Goal: Task Accomplishment & Management: Use online tool/utility

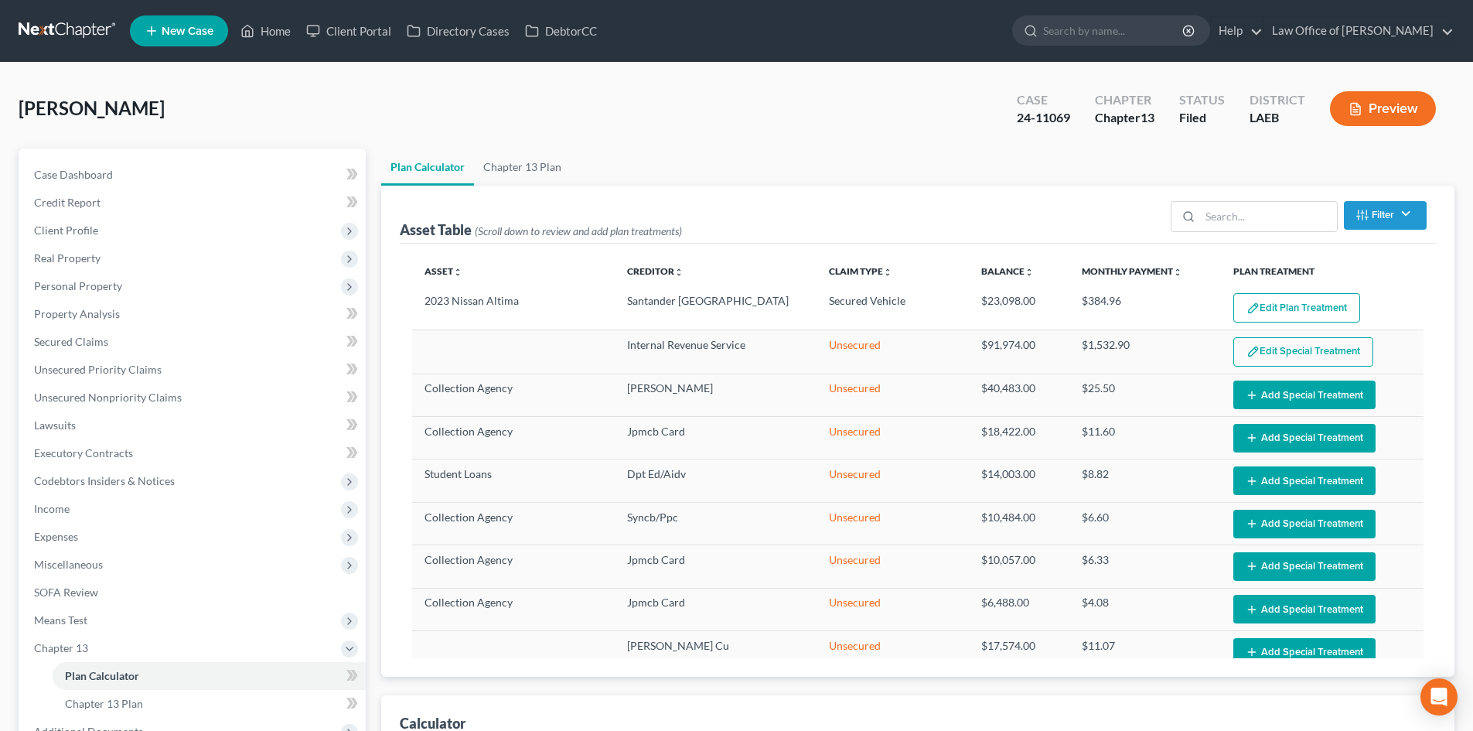
select select "59"
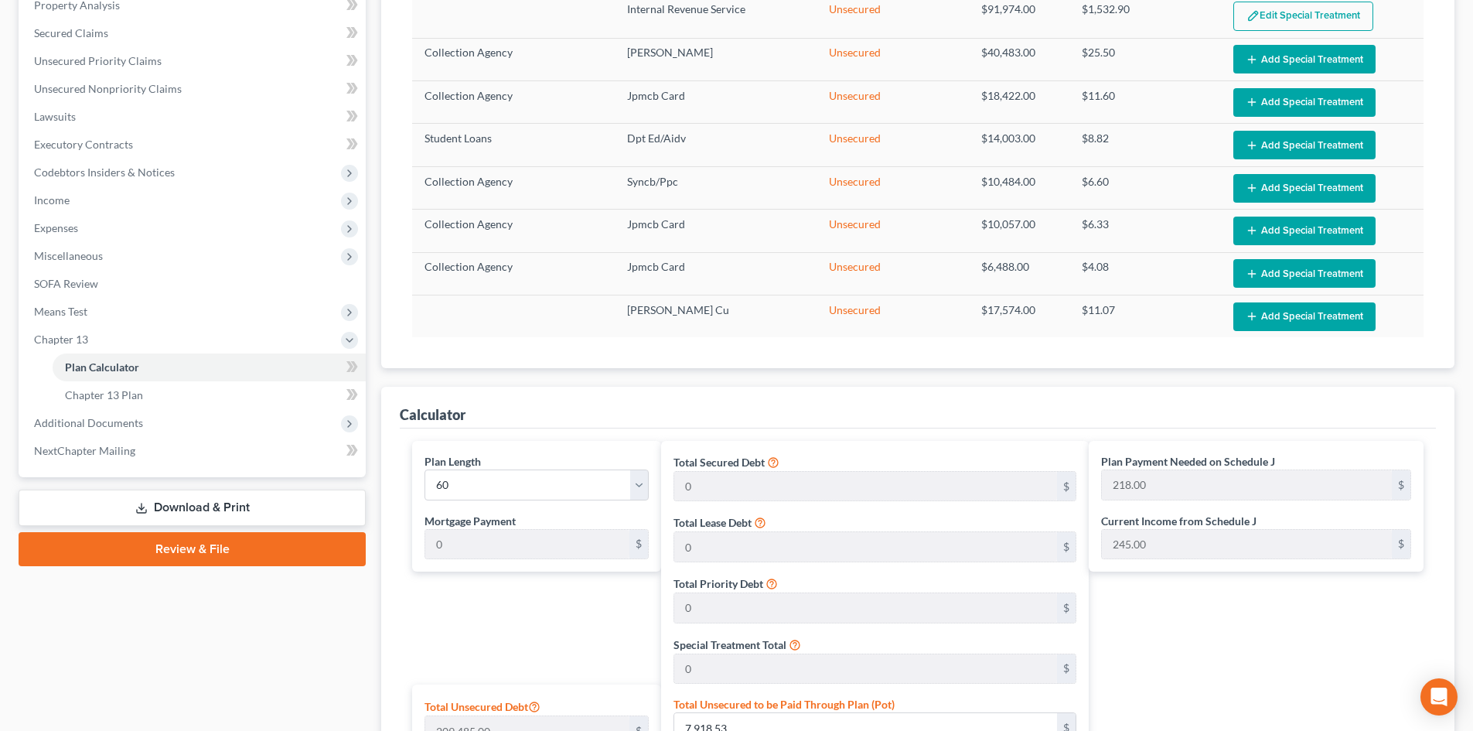
scroll to position [309, 0]
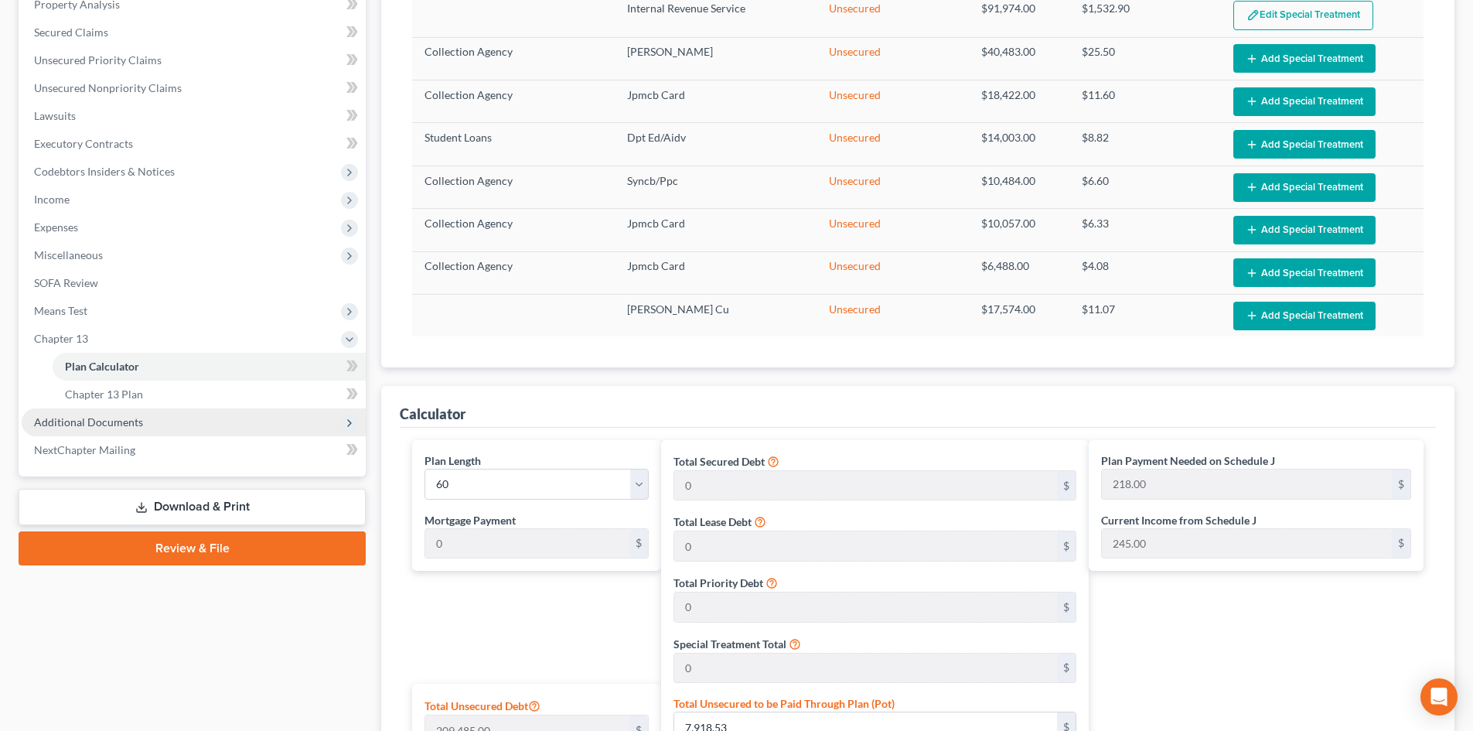
click at [118, 424] on span "Additional Documents" at bounding box center [88, 421] width 109 height 13
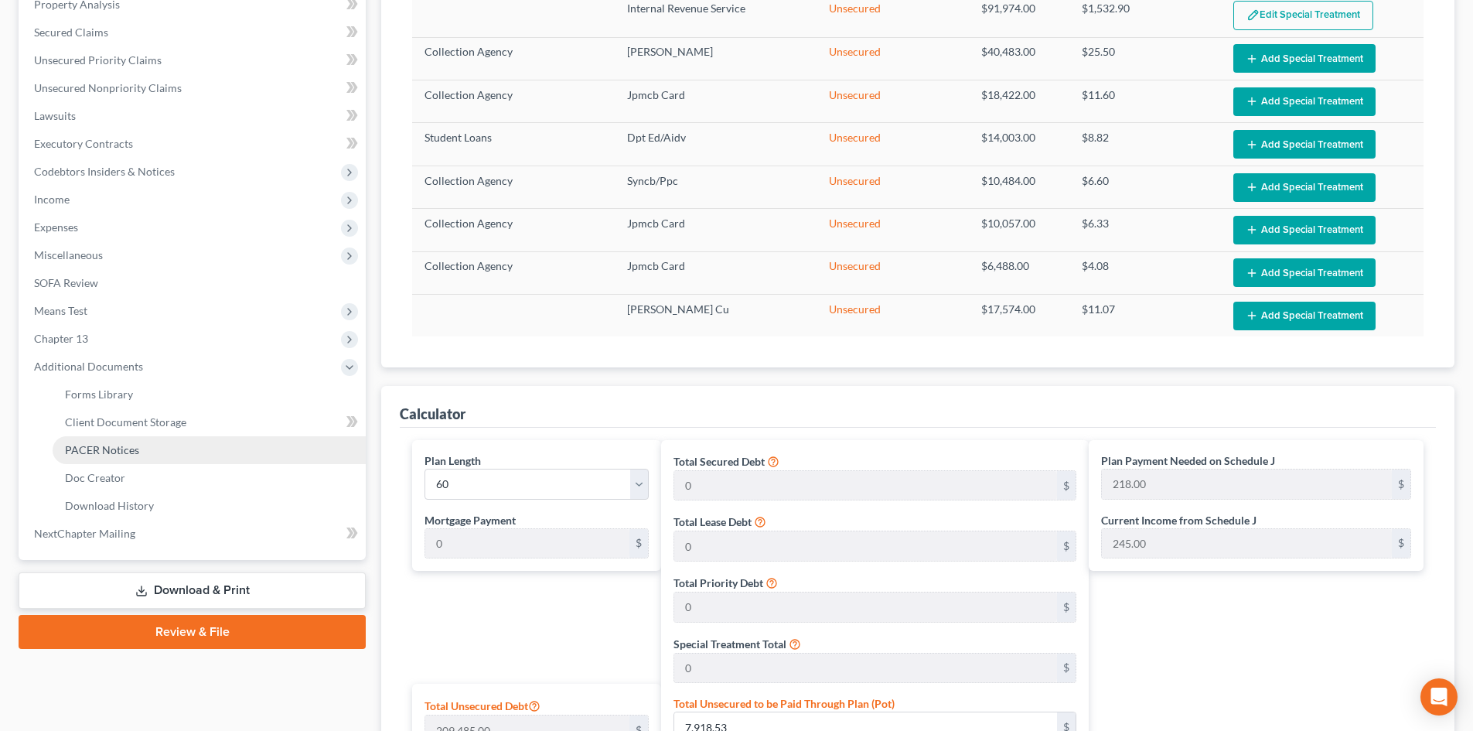
click at [114, 460] on link "PACER Notices" at bounding box center [209, 450] width 313 height 28
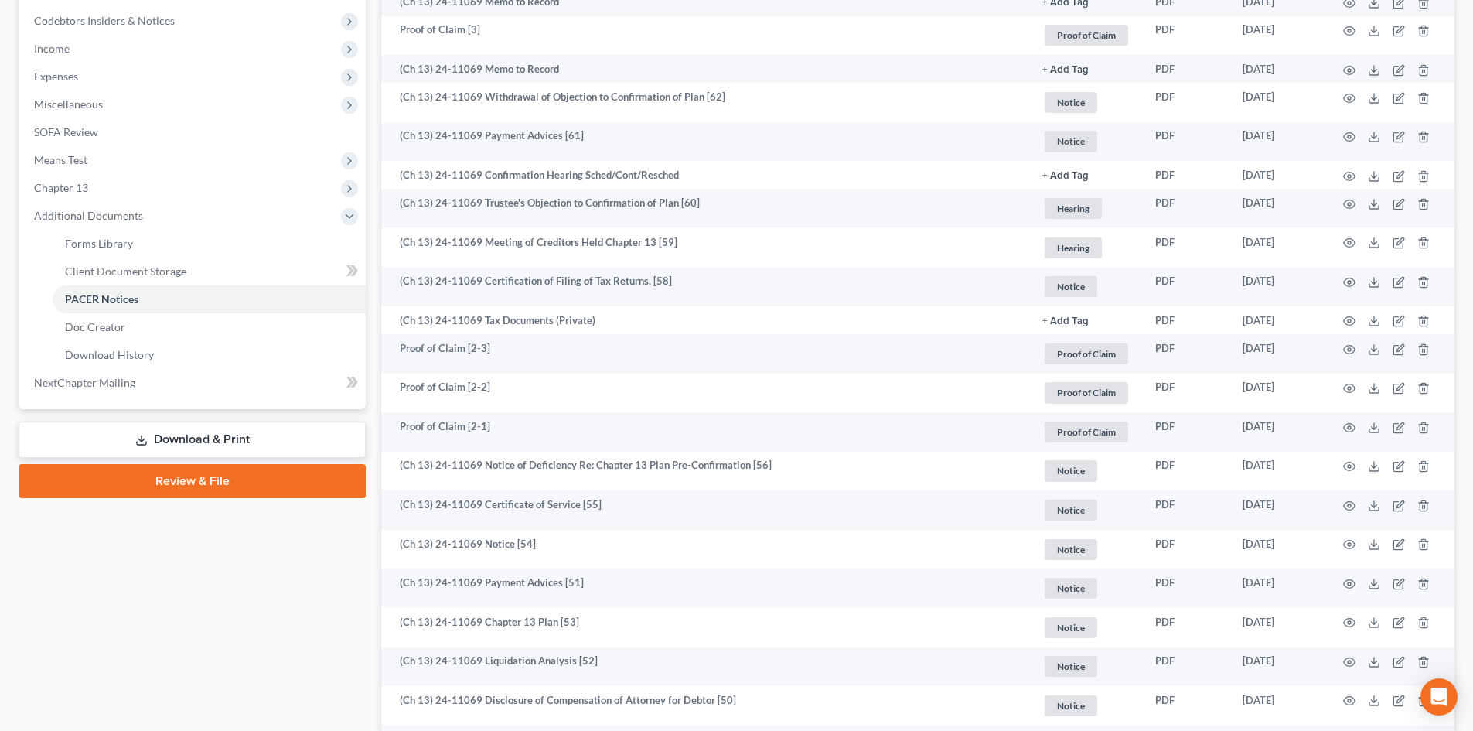
scroll to position [464, 0]
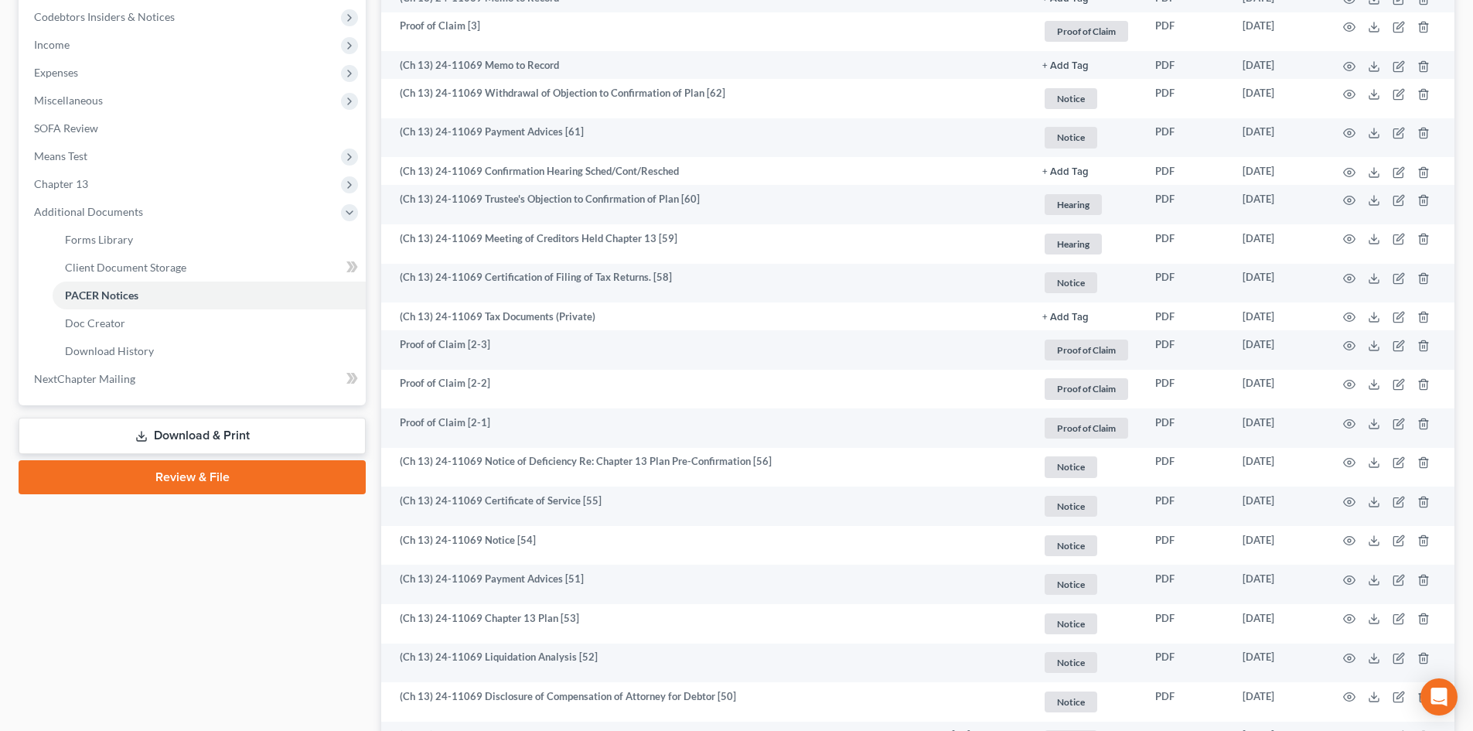
click at [187, 432] on link "Download & Print" at bounding box center [192, 436] width 347 height 36
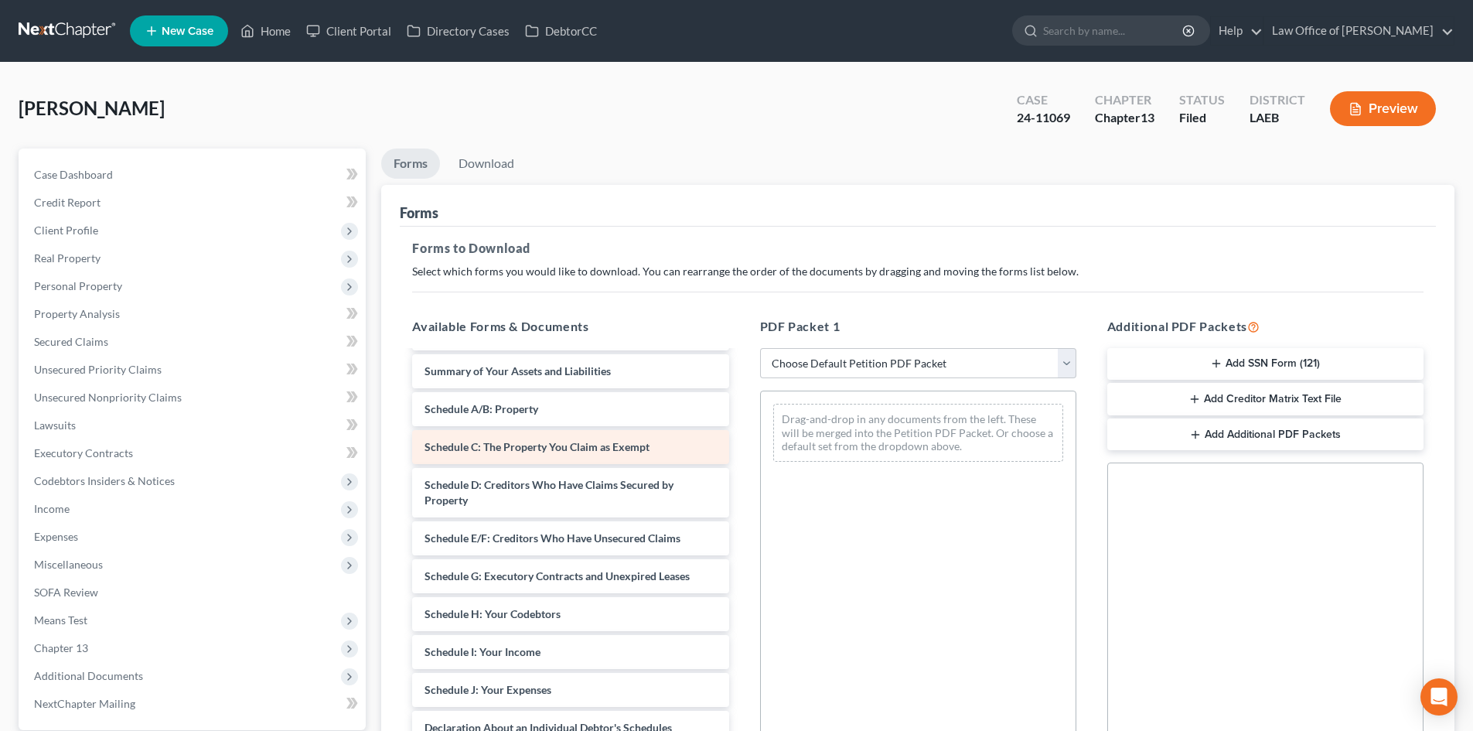
scroll to position [452, 0]
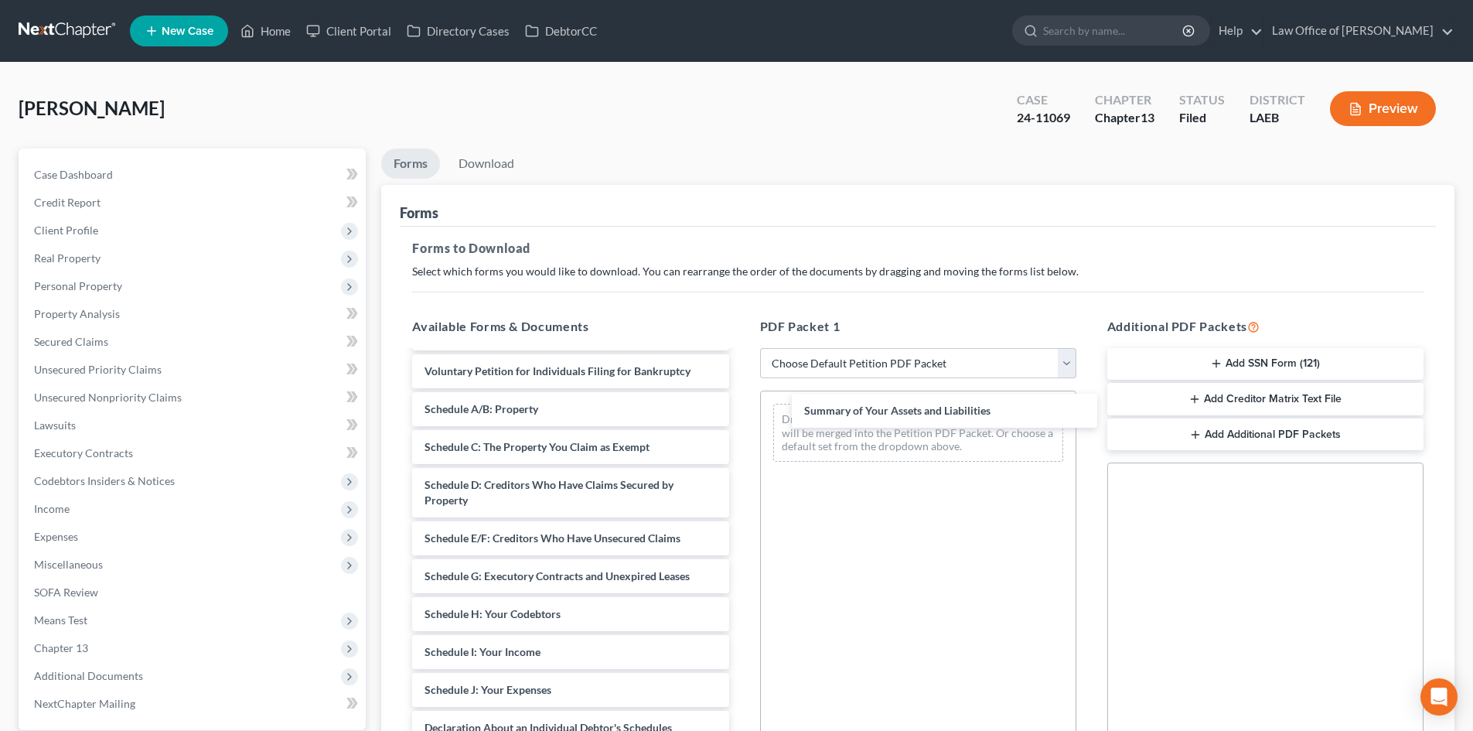
drag, startPoint x: 551, startPoint y: 410, endPoint x: 915, endPoint y: 424, distance: 363.7
click at [741, 407] on div "Summary of Your Assets and Liabilities Credit Counseling Course (Debtor) Credit…" at bounding box center [570, 469] width 341 height 1141
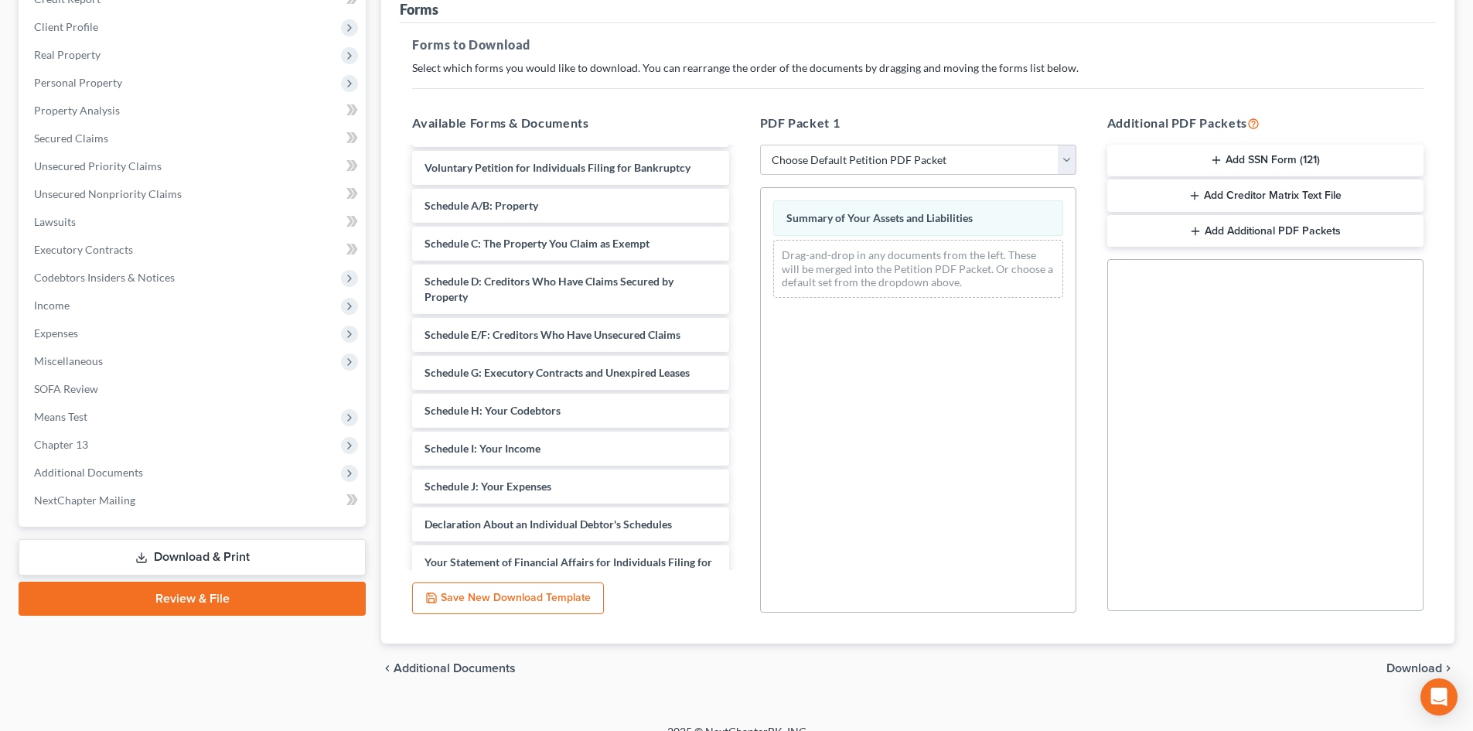
scroll to position [224, 0]
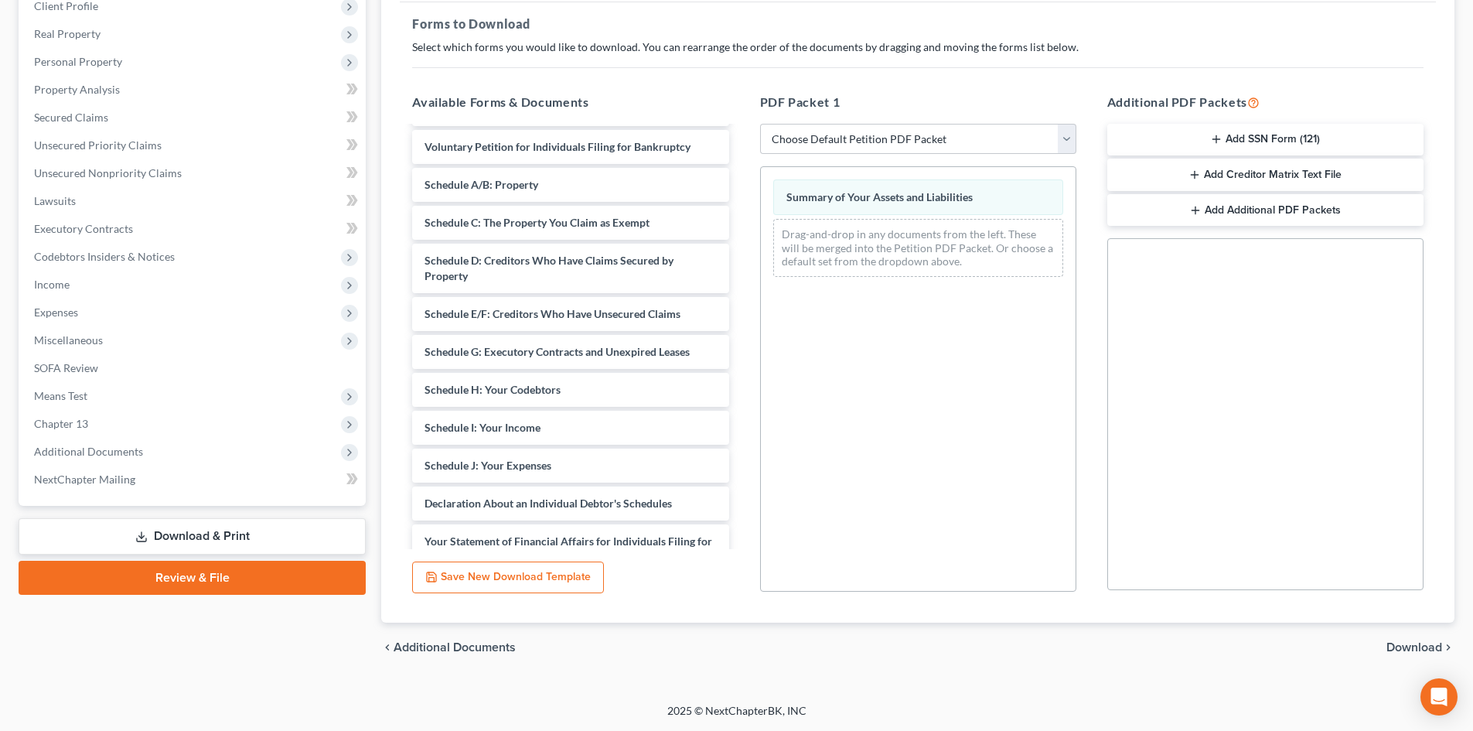
click at [1398, 645] on span "Download" at bounding box center [1415, 647] width 56 height 12
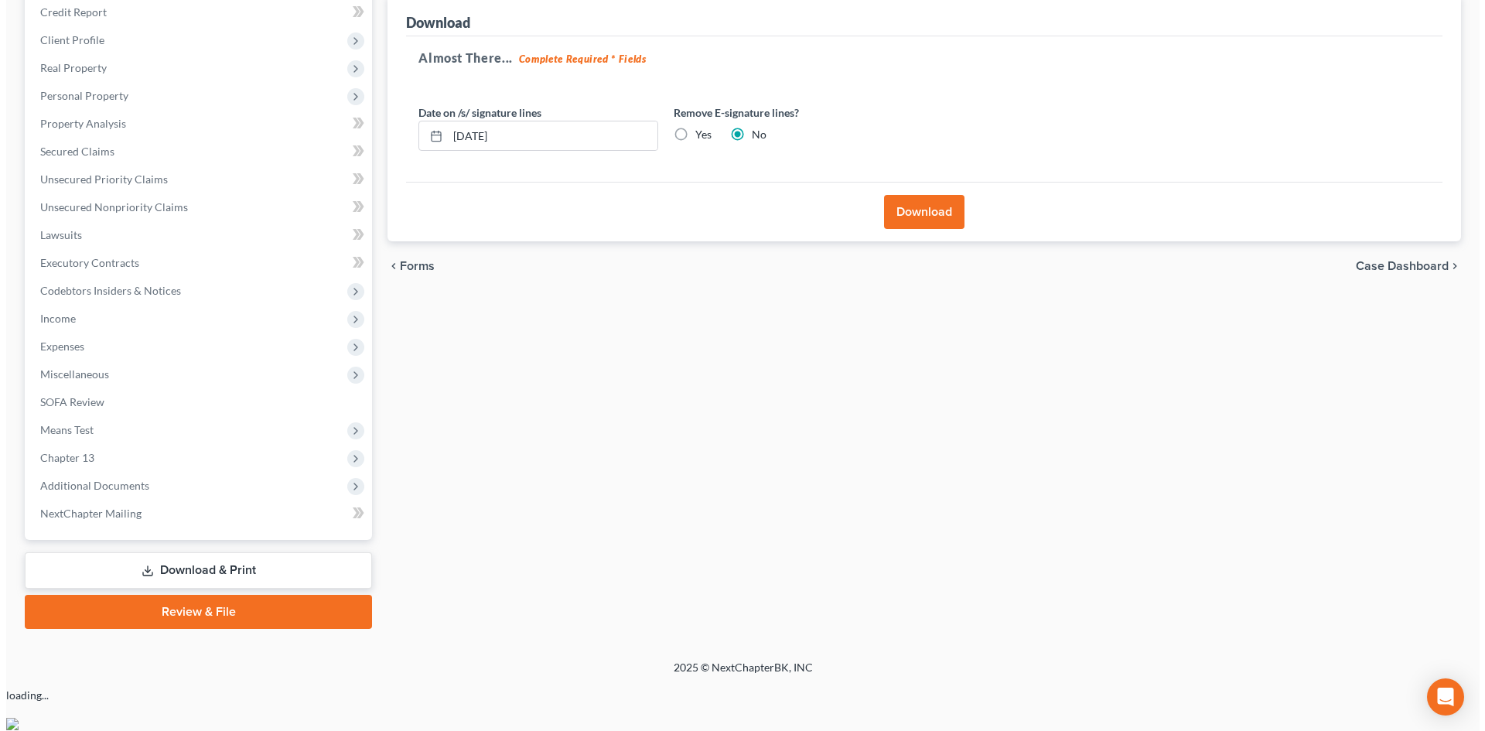
scroll to position [147, 0]
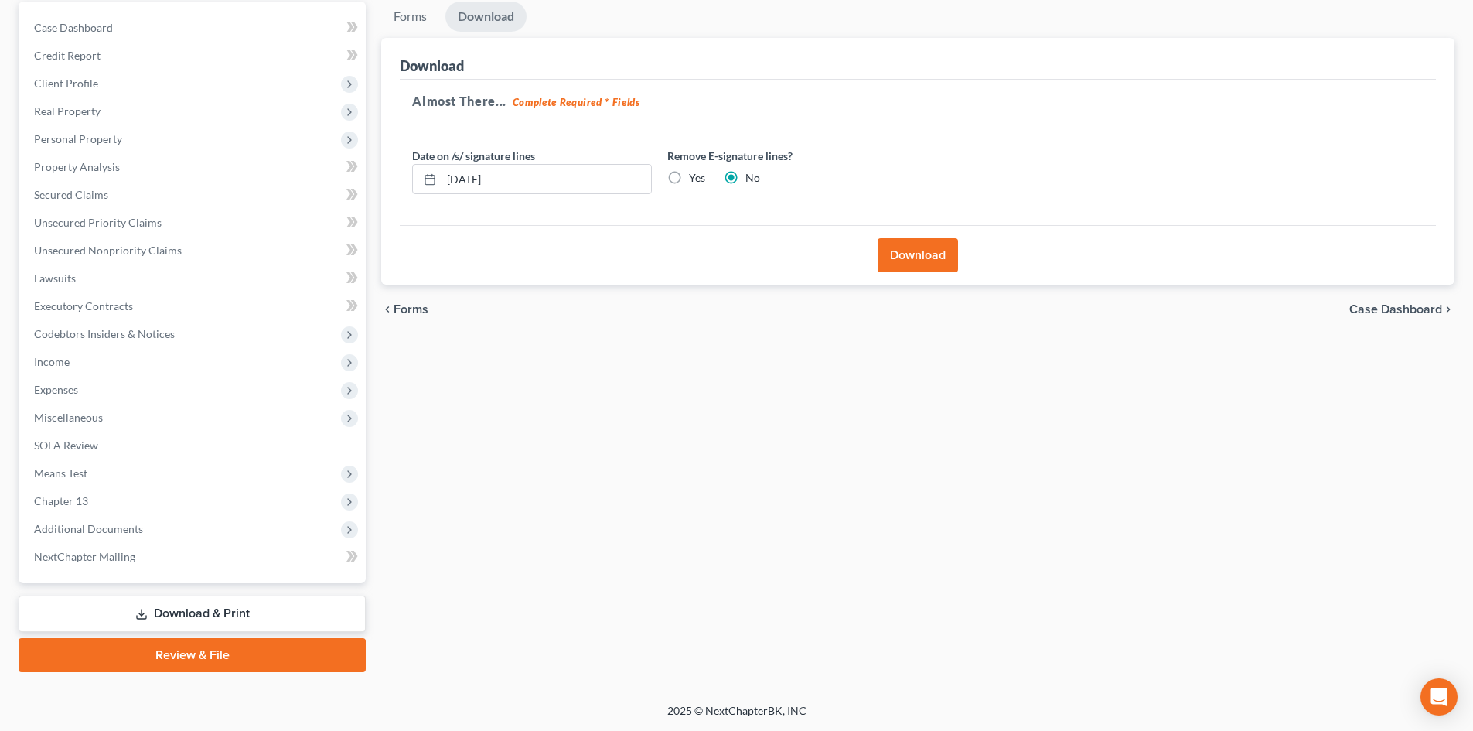
click at [926, 251] on button "Download" at bounding box center [918, 255] width 80 height 34
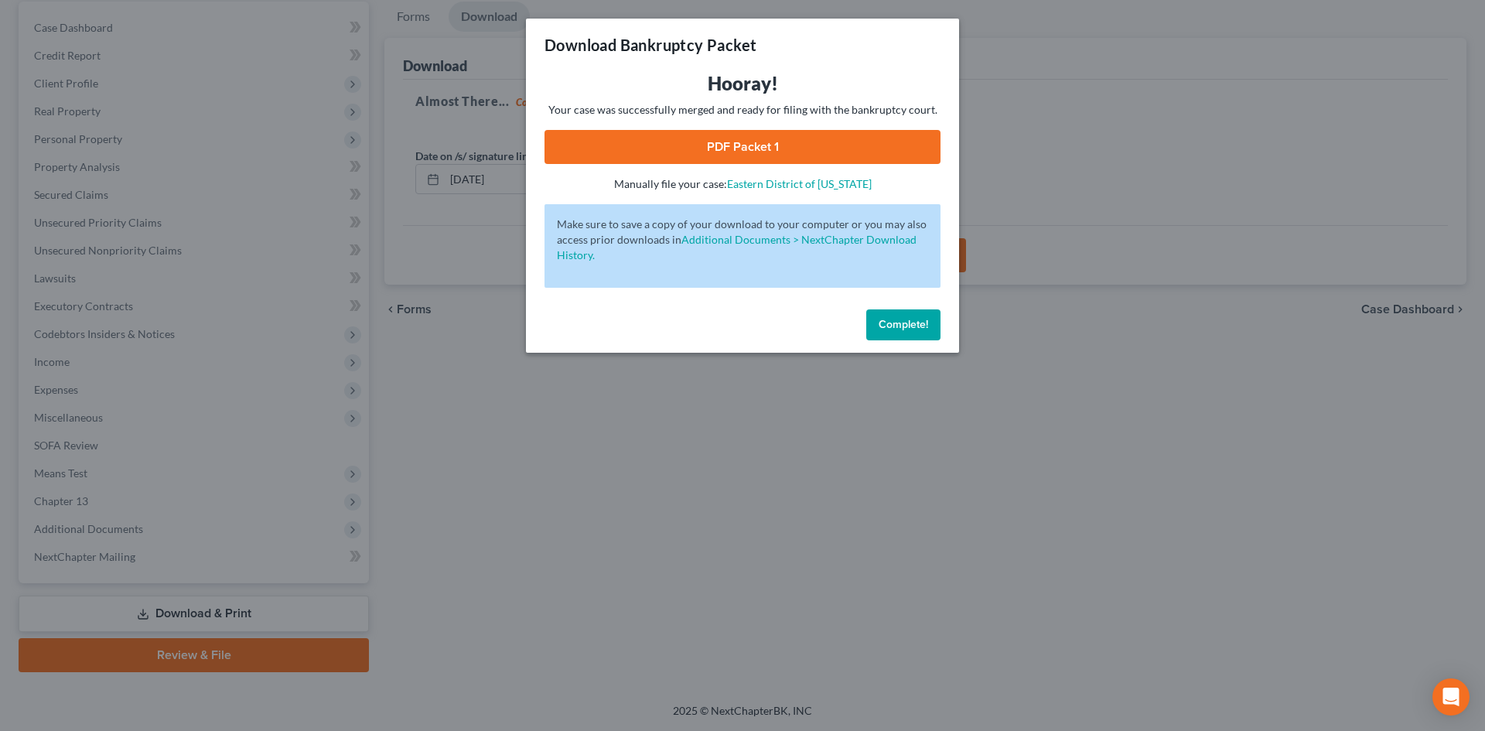
click at [763, 148] on link "PDF Packet 1" at bounding box center [742, 147] width 396 height 34
click at [897, 315] on button "Complete!" at bounding box center [903, 324] width 74 height 31
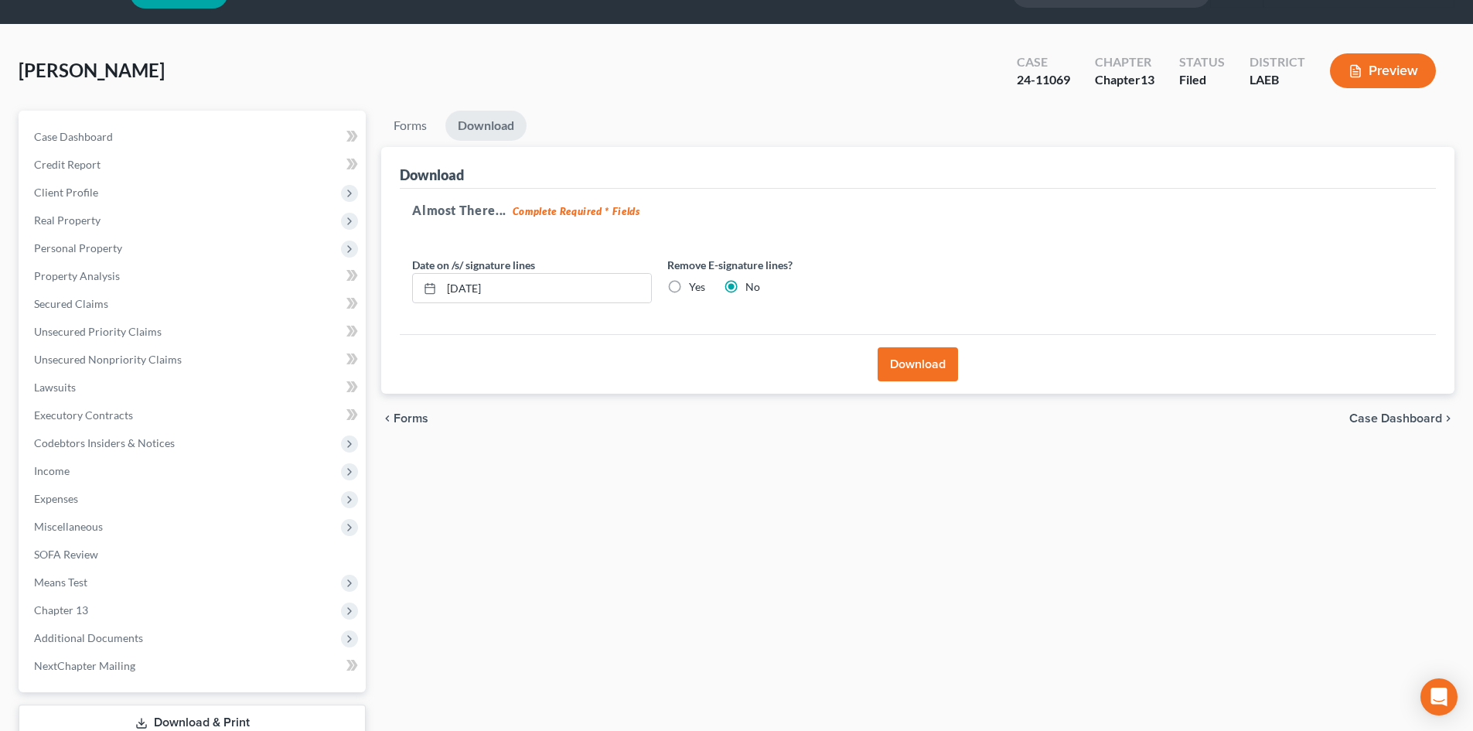
scroll to position [0, 0]
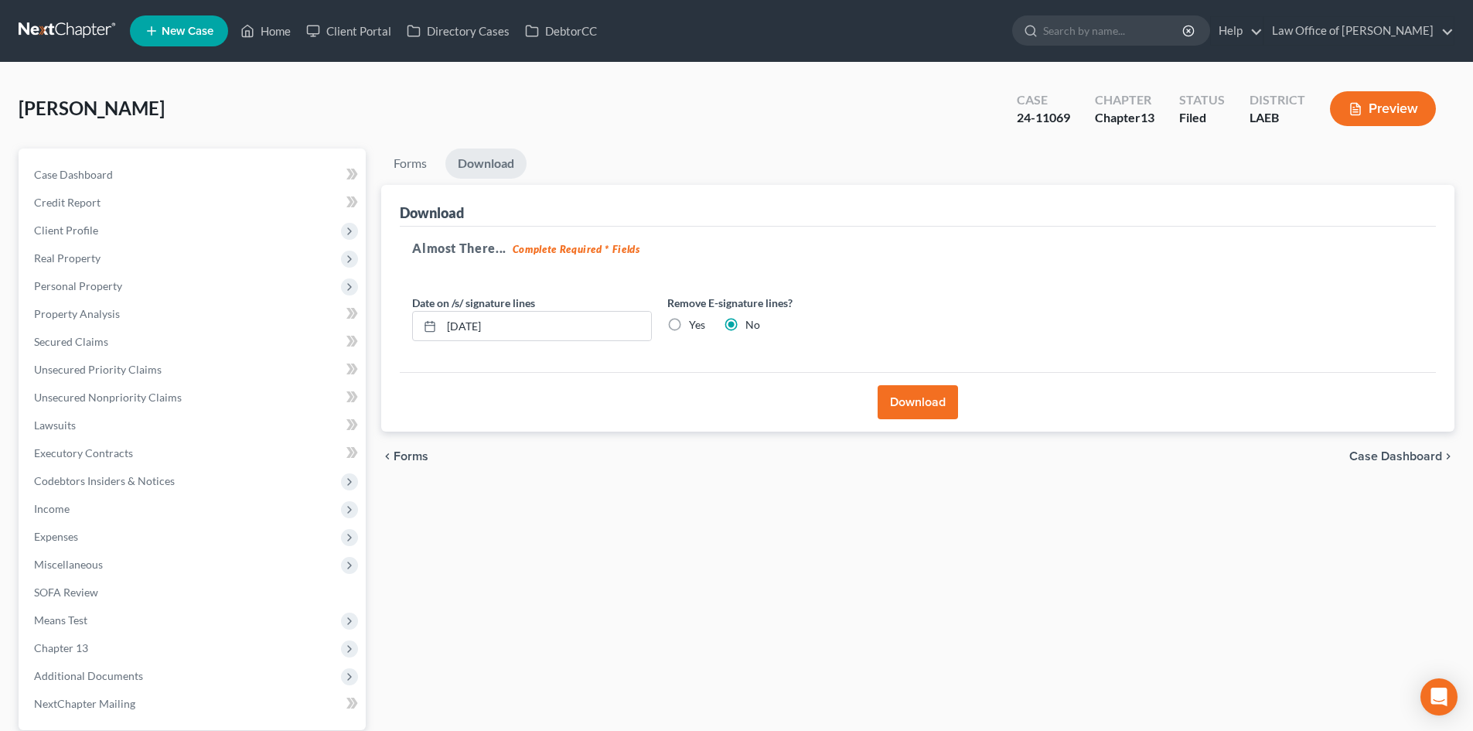
click at [87, 36] on link at bounding box center [68, 31] width 99 height 28
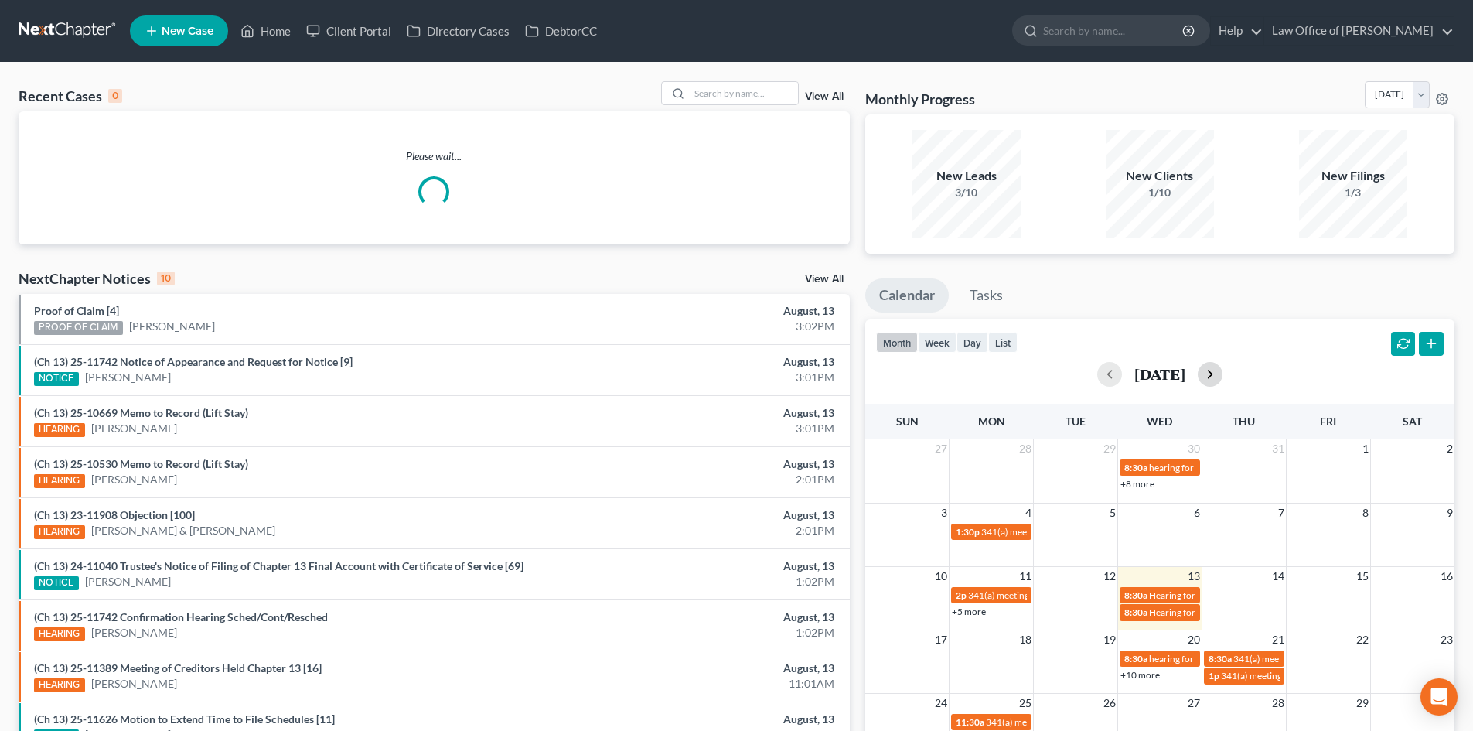
click at [1223, 380] on button "button" at bounding box center [1210, 374] width 25 height 25
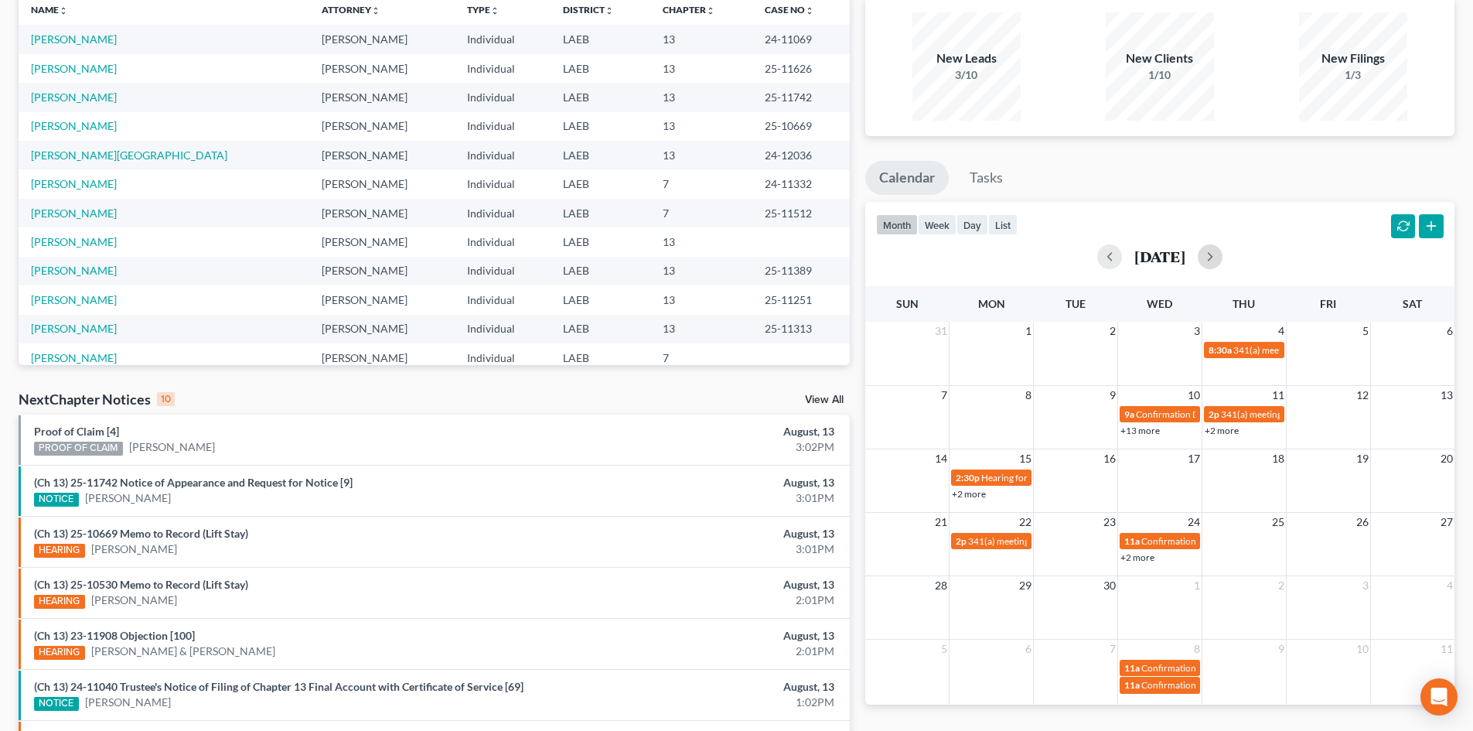
scroll to position [155, 0]
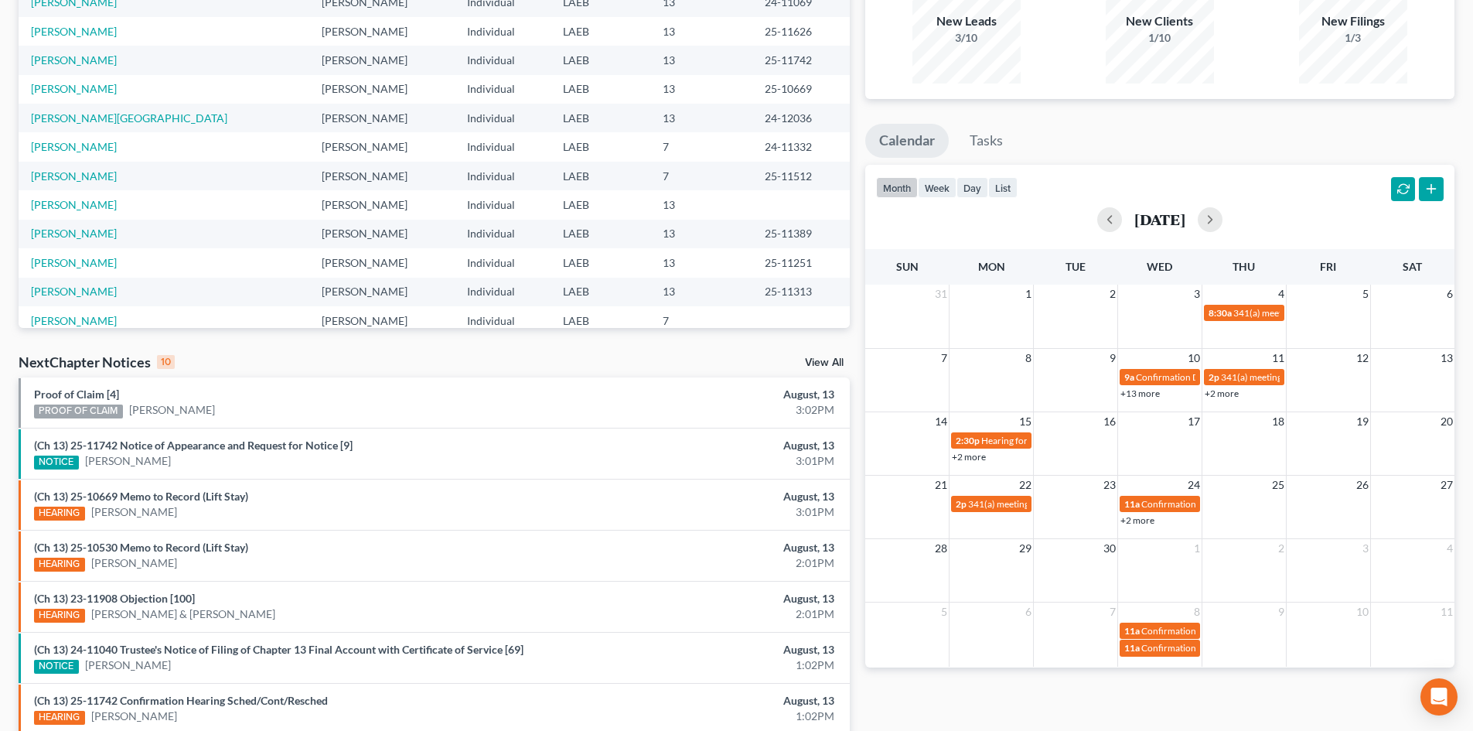
click at [1152, 524] on link "+2 more" at bounding box center [1138, 520] width 34 height 12
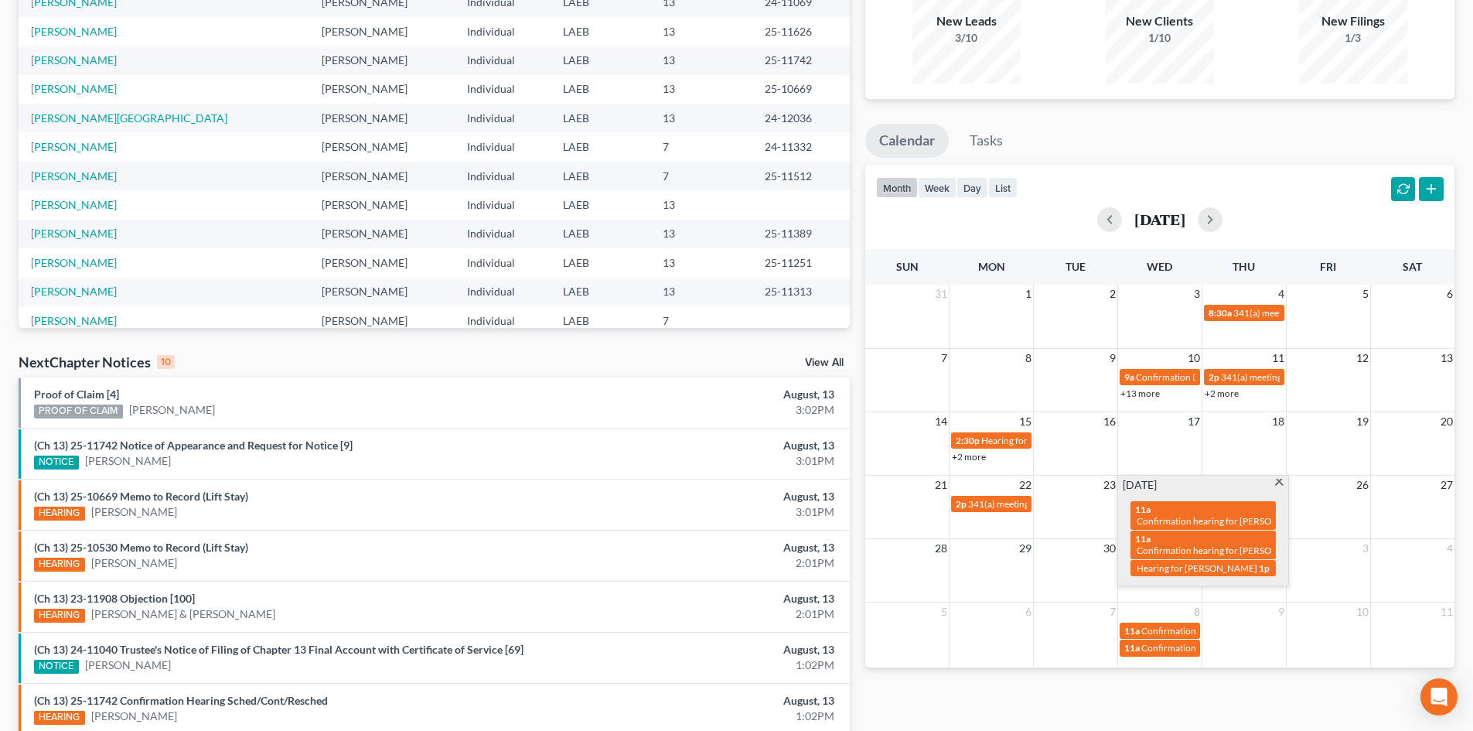
click at [1248, 145] on ul "Calendar Tasks" at bounding box center [1159, 144] width 589 height 41
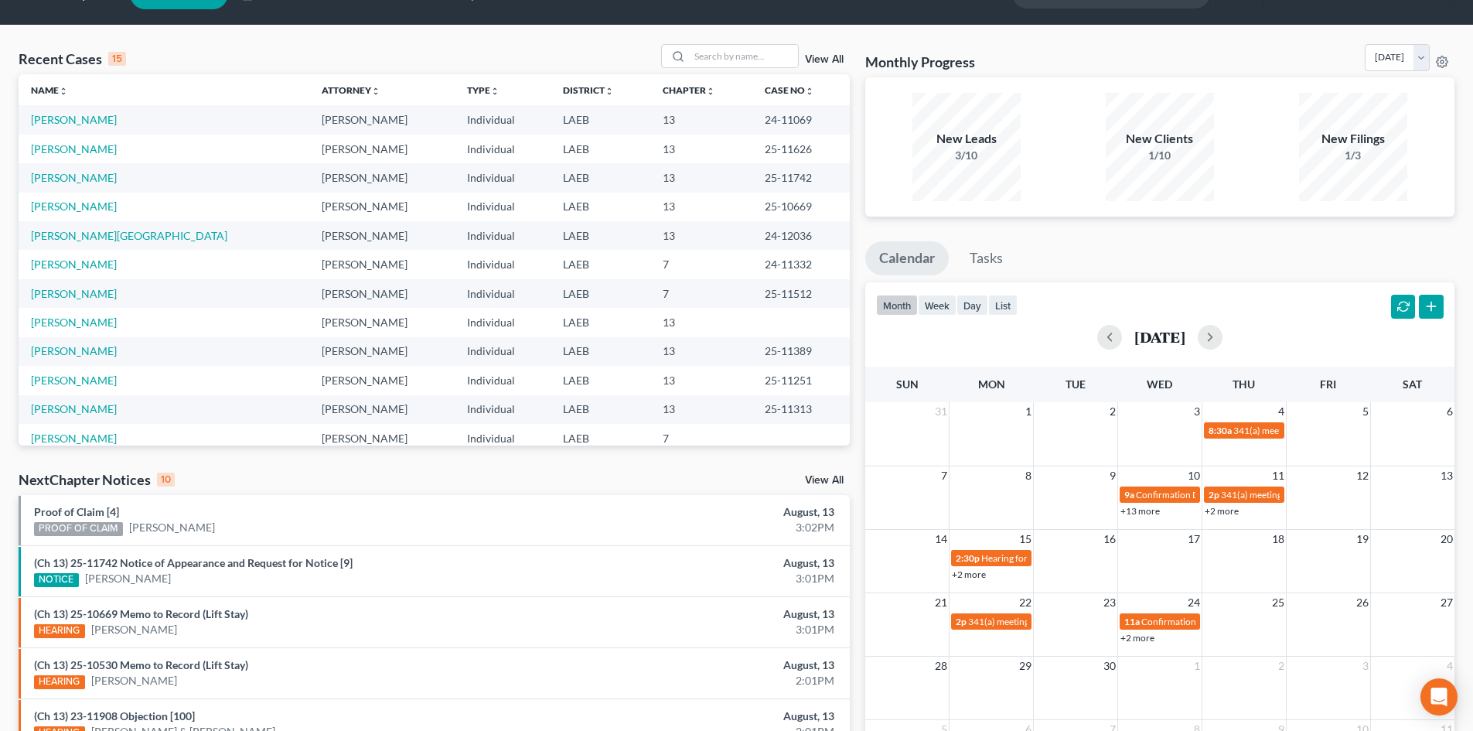
scroll to position [0, 0]
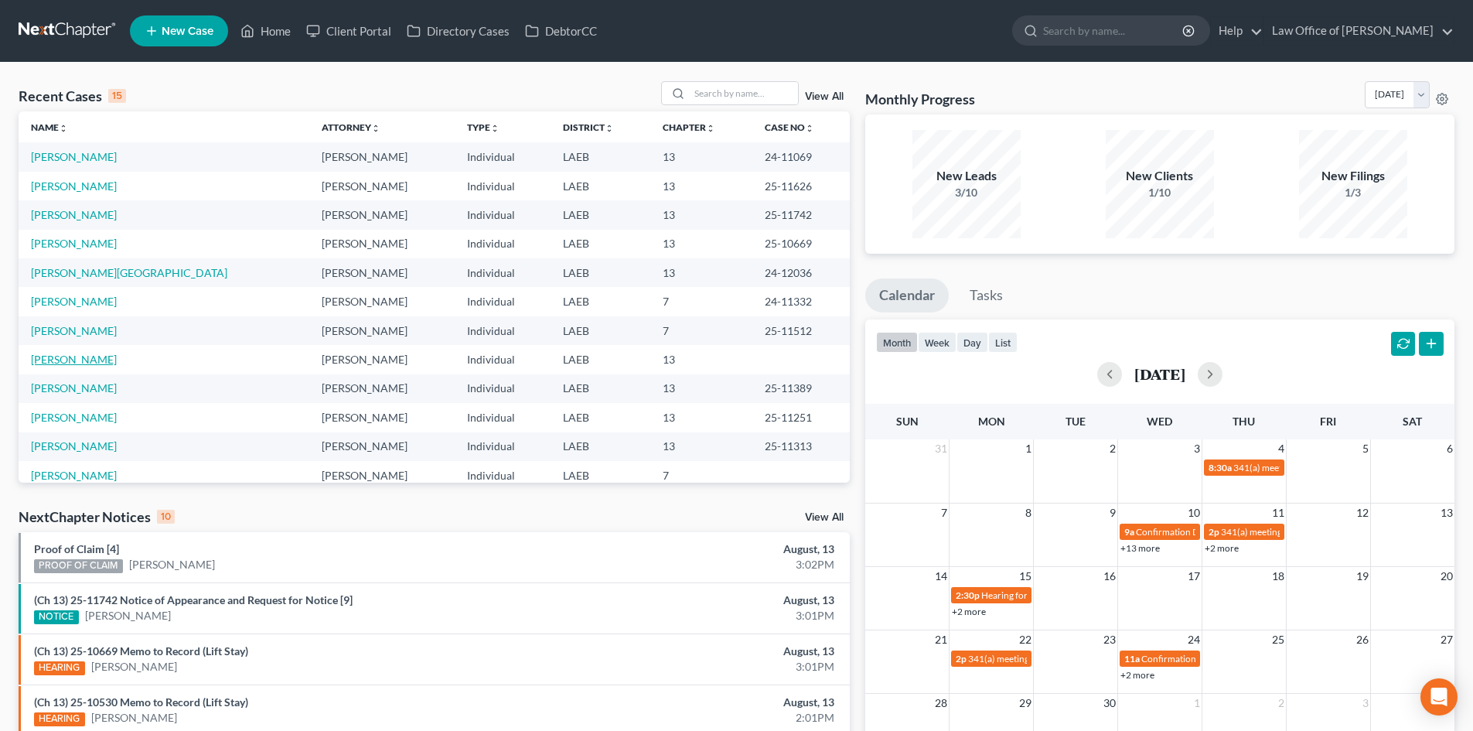
click at [63, 357] on link "Perkins, Arthur" at bounding box center [74, 359] width 86 height 13
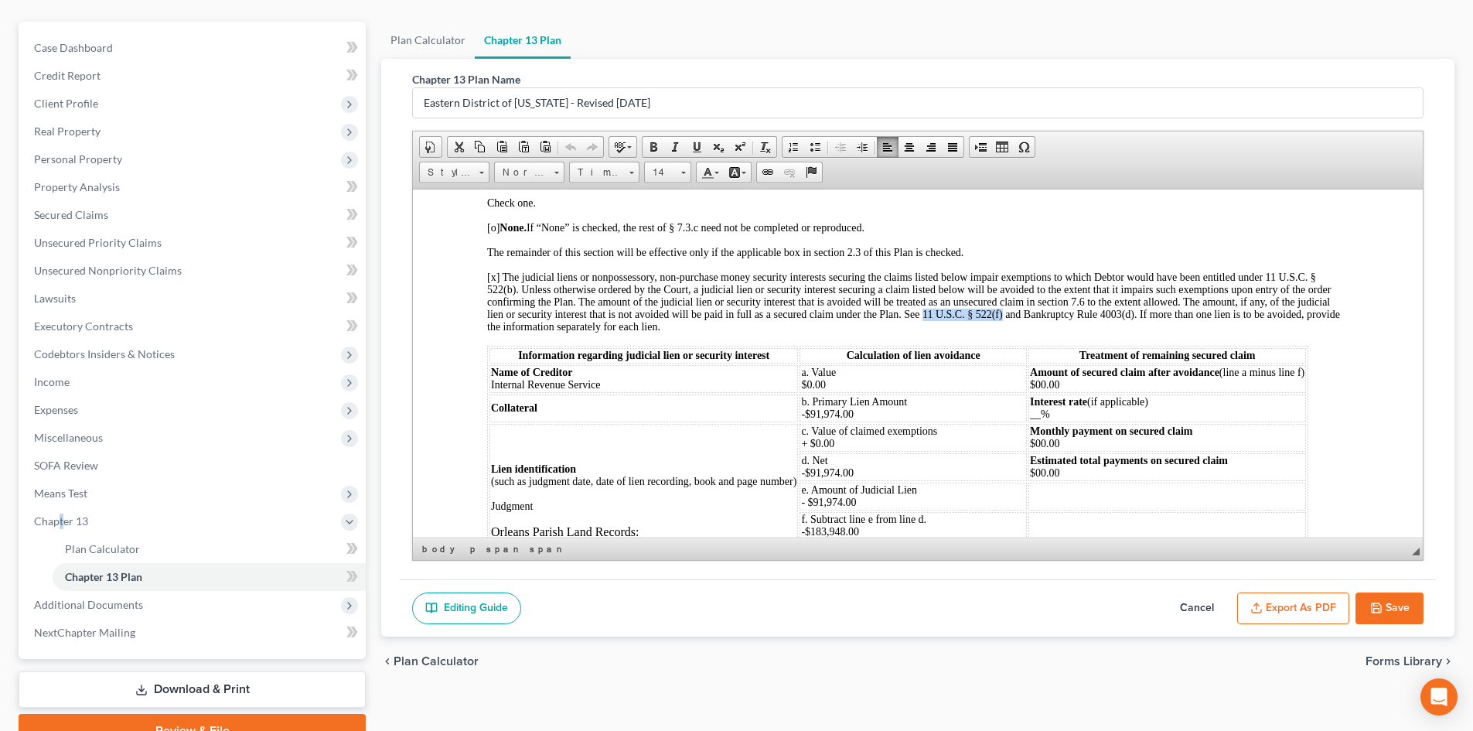
scroll to position [203, 0]
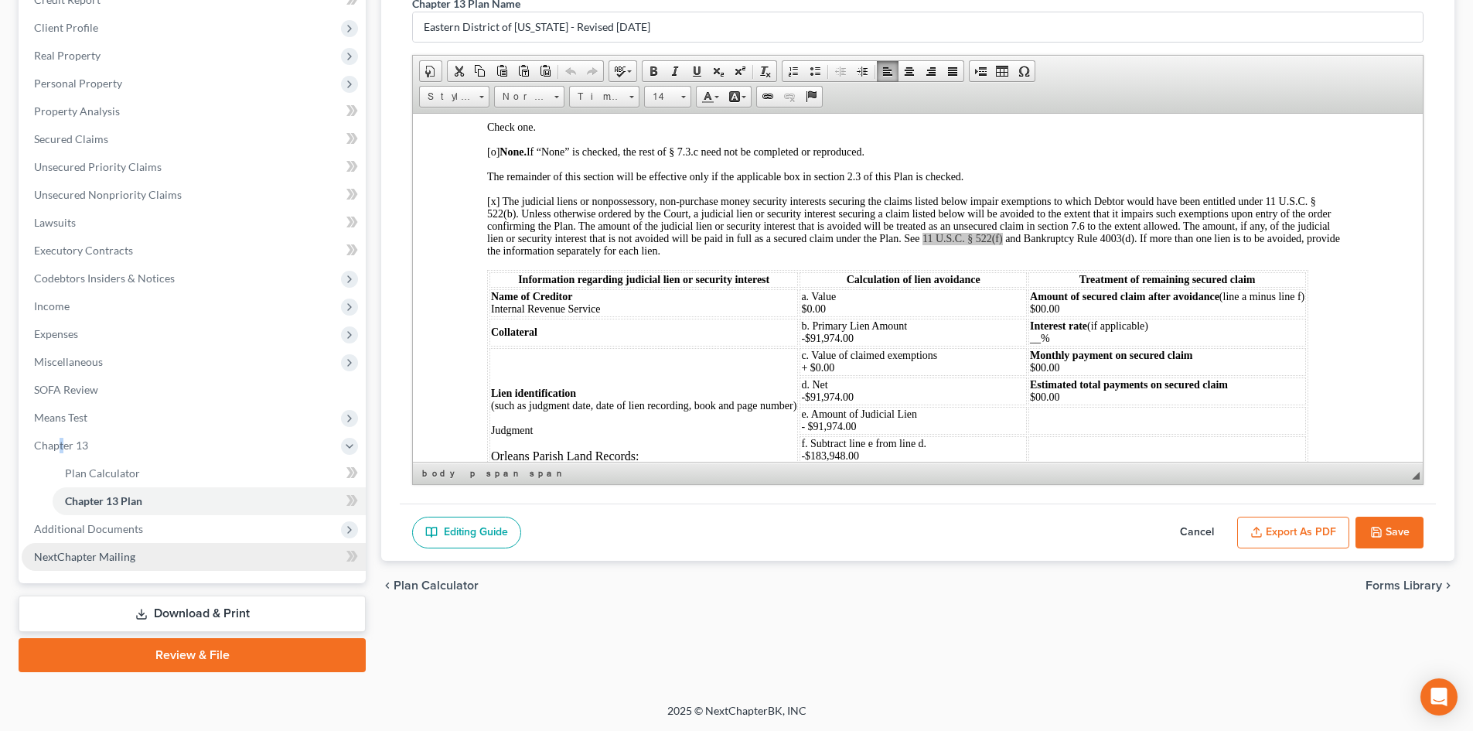
click at [78, 559] on span "NextChapter Mailing" at bounding box center [84, 556] width 101 height 13
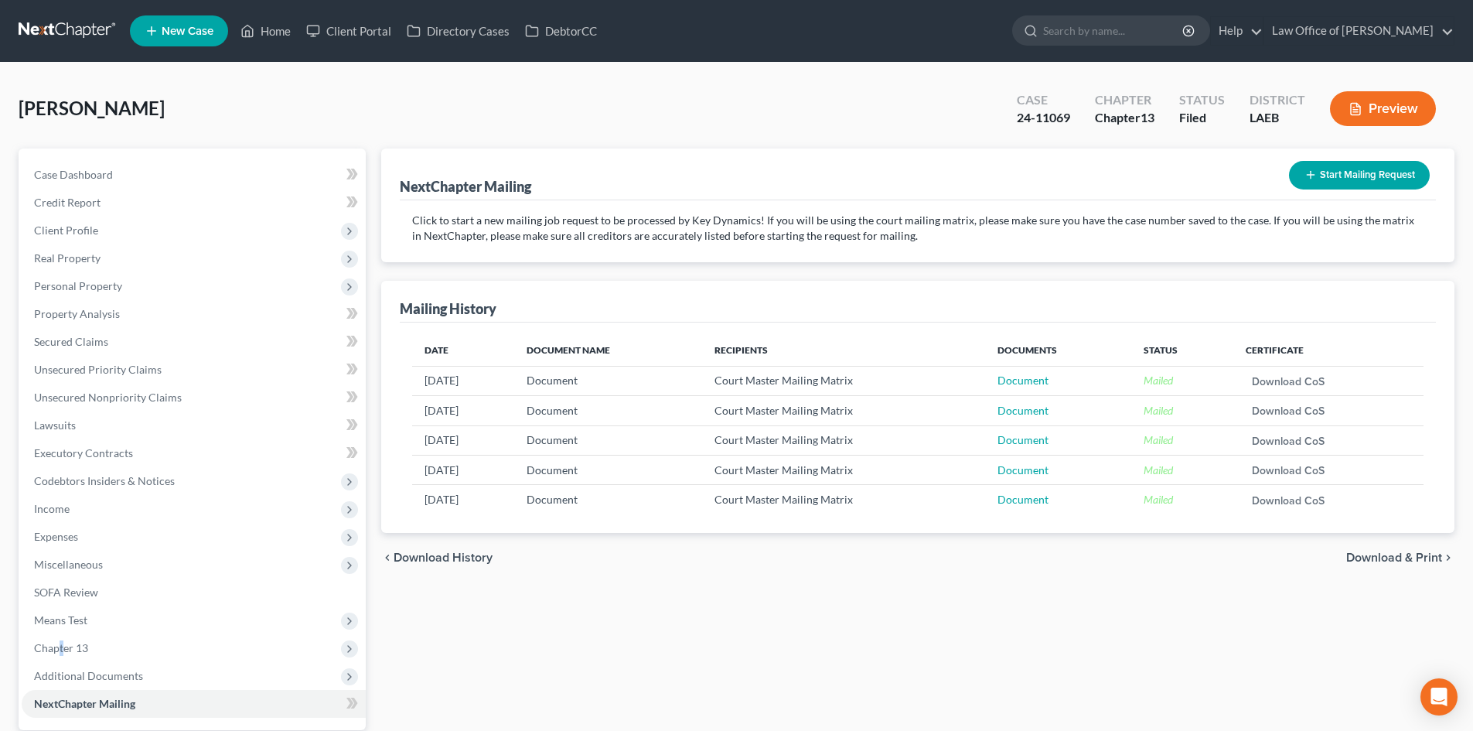
click at [1355, 177] on button "Start Mailing Request" at bounding box center [1359, 175] width 141 height 29
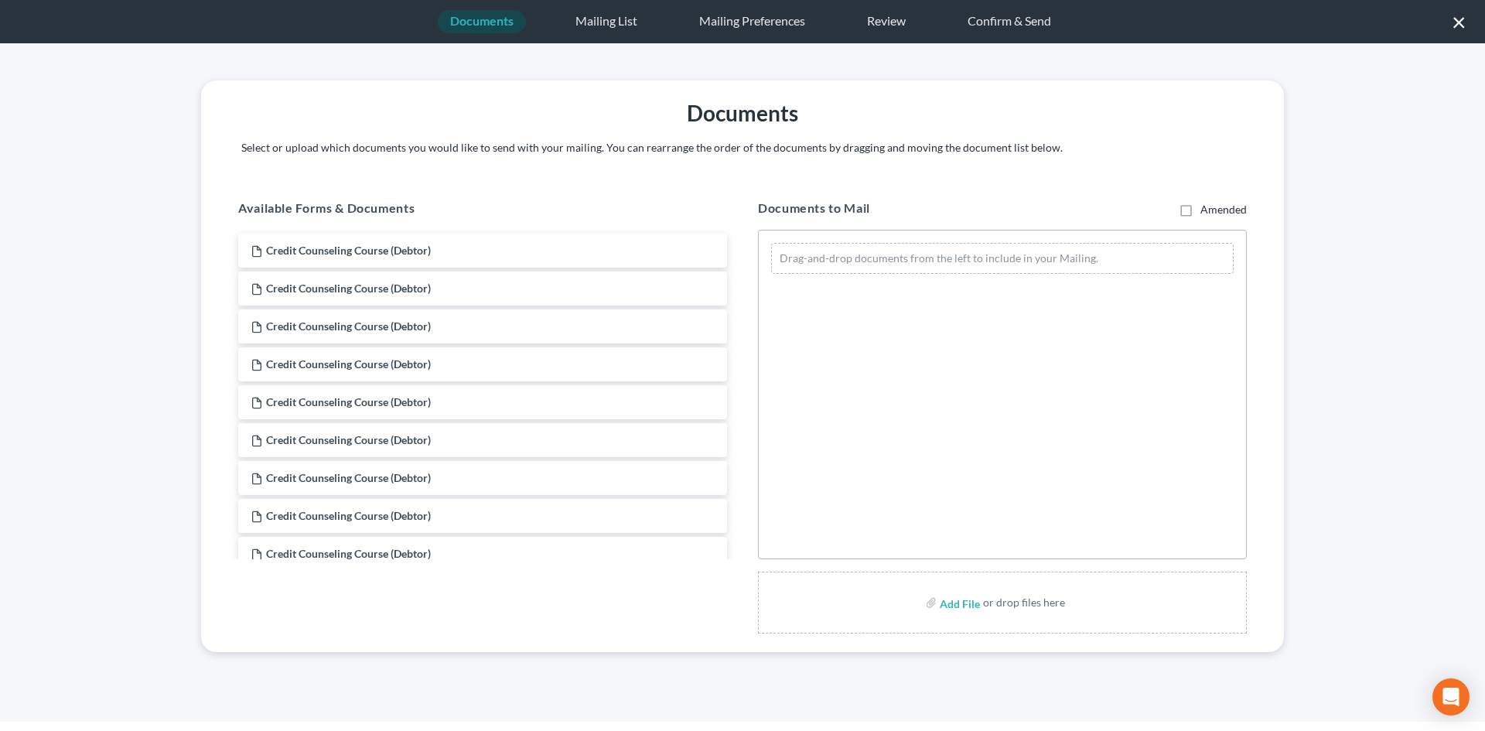
click at [940, 600] on label "Add File" at bounding box center [961, 605] width 43 height 28
click at [950, 604] on input "file" at bounding box center [958, 603] width 37 height 28
type input "C:\fakepath\[PERSON_NAME] obhject to POC Mailing.pdf"
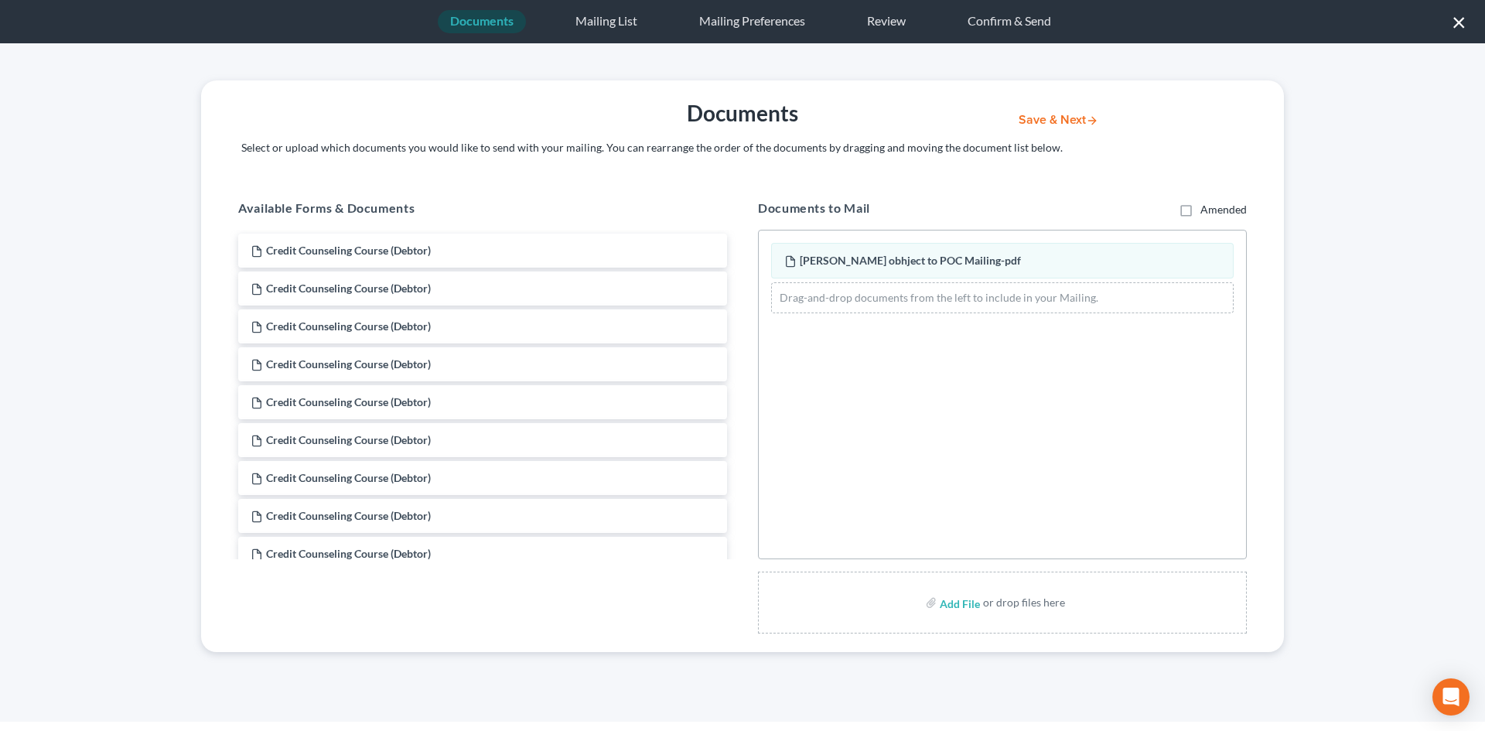
click at [1083, 126] on button "Save & Next" at bounding box center [1058, 120] width 104 height 13
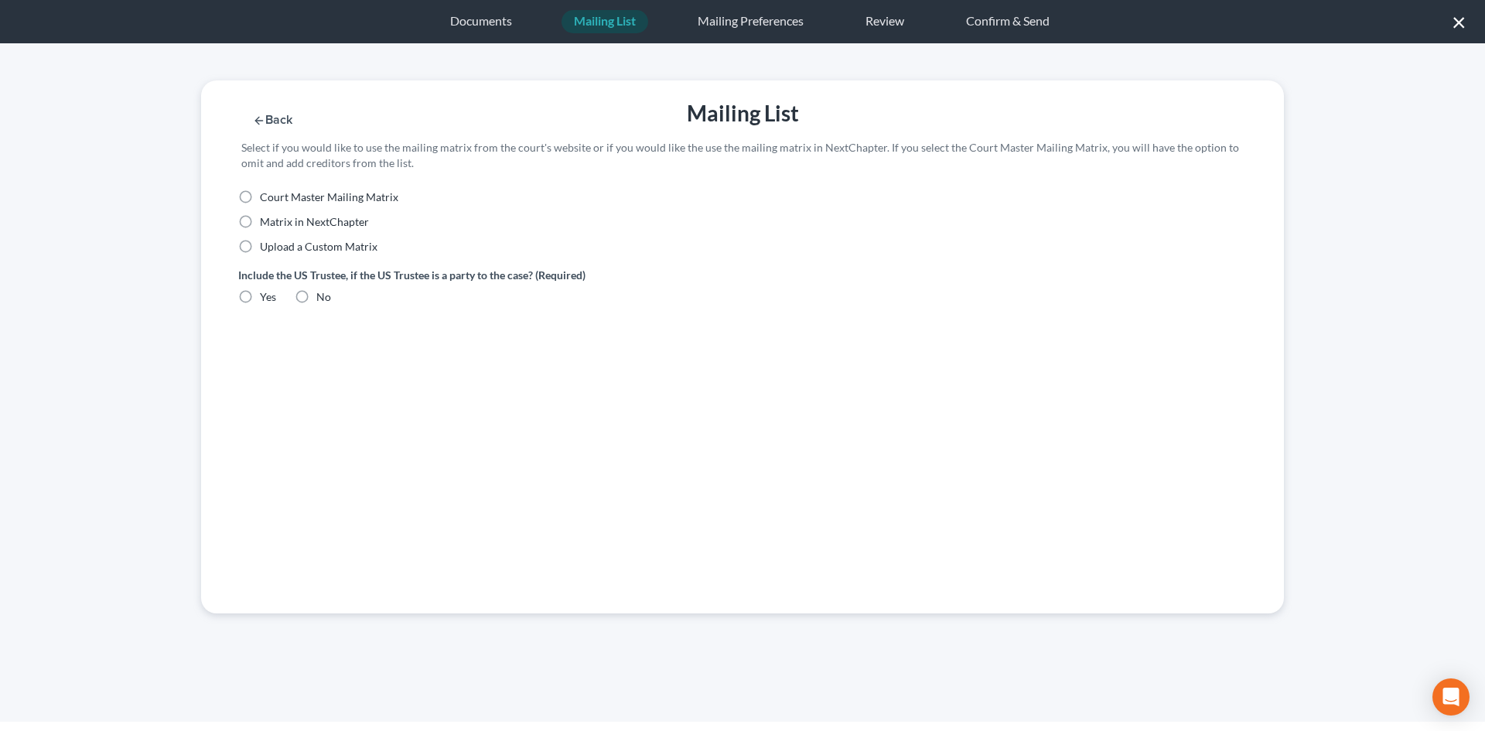
click at [285, 200] on span "Court Master Mailing Matrix" at bounding box center [329, 196] width 138 height 13
click at [276, 200] on input "Court Master Mailing Matrix" at bounding box center [271, 194] width 10 height 10
radio input "true"
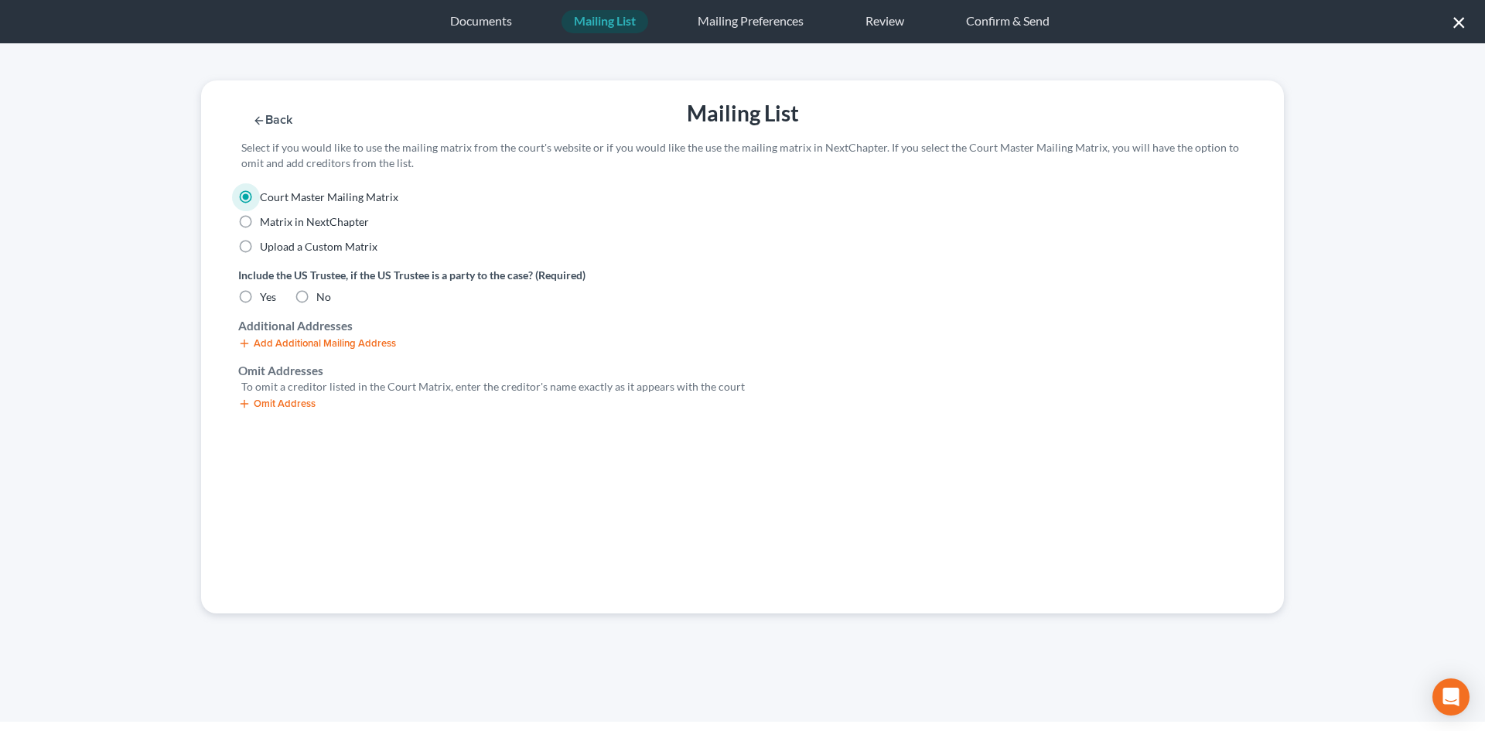
click at [316, 295] on label "No" at bounding box center [323, 296] width 15 height 15
click at [322, 295] on input "No" at bounding box center [327, 294] width 10 height 10
radio input "true"
click at [269, 403] on button "Omit Address" at bounding box center [276, 404] width 77 height 12
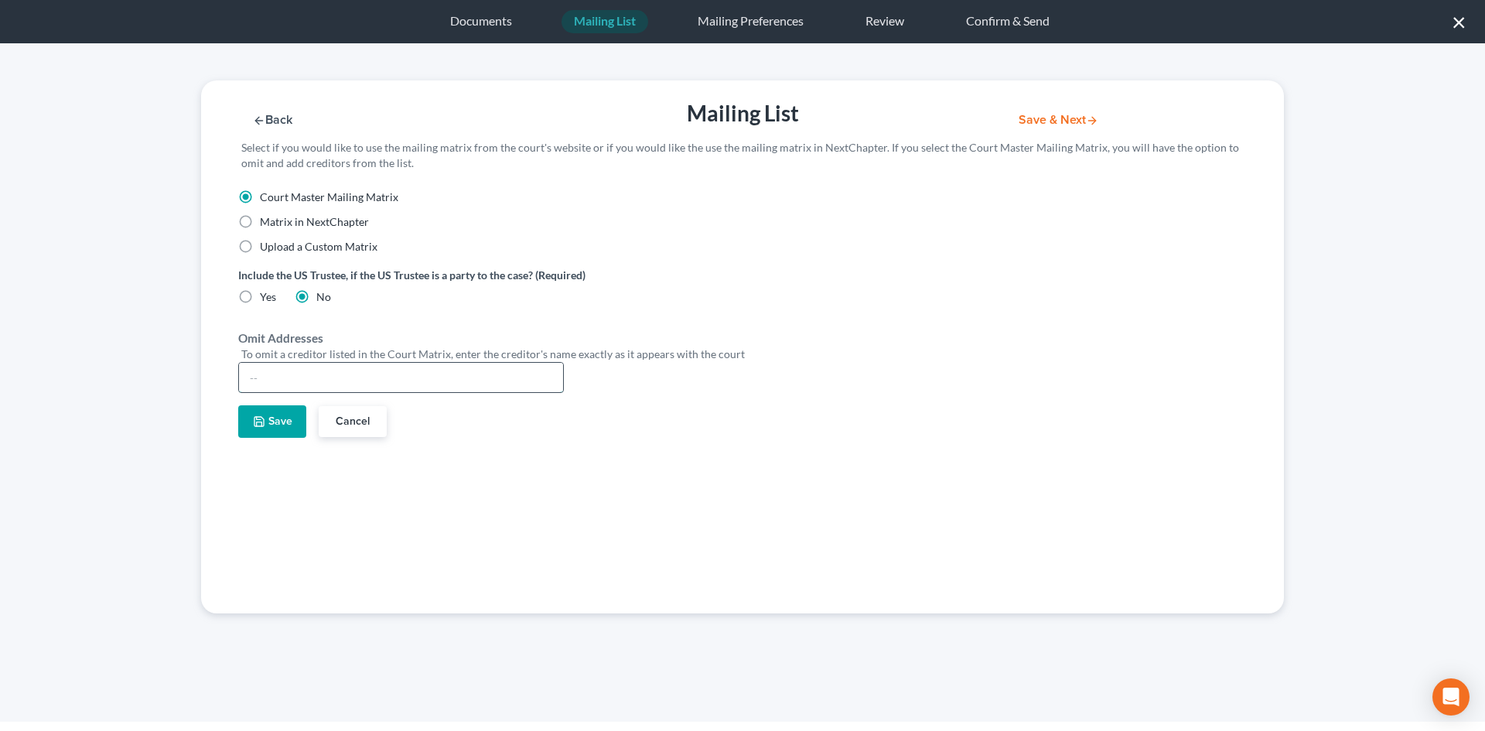
click at [272, 384] on input "text" at bounding box center [401, 377] width 324 height 29
type input "[PERSON_NAME]"
click at [271, 427] on button "Save" at bounding box center [272, 421] width 68 height 32
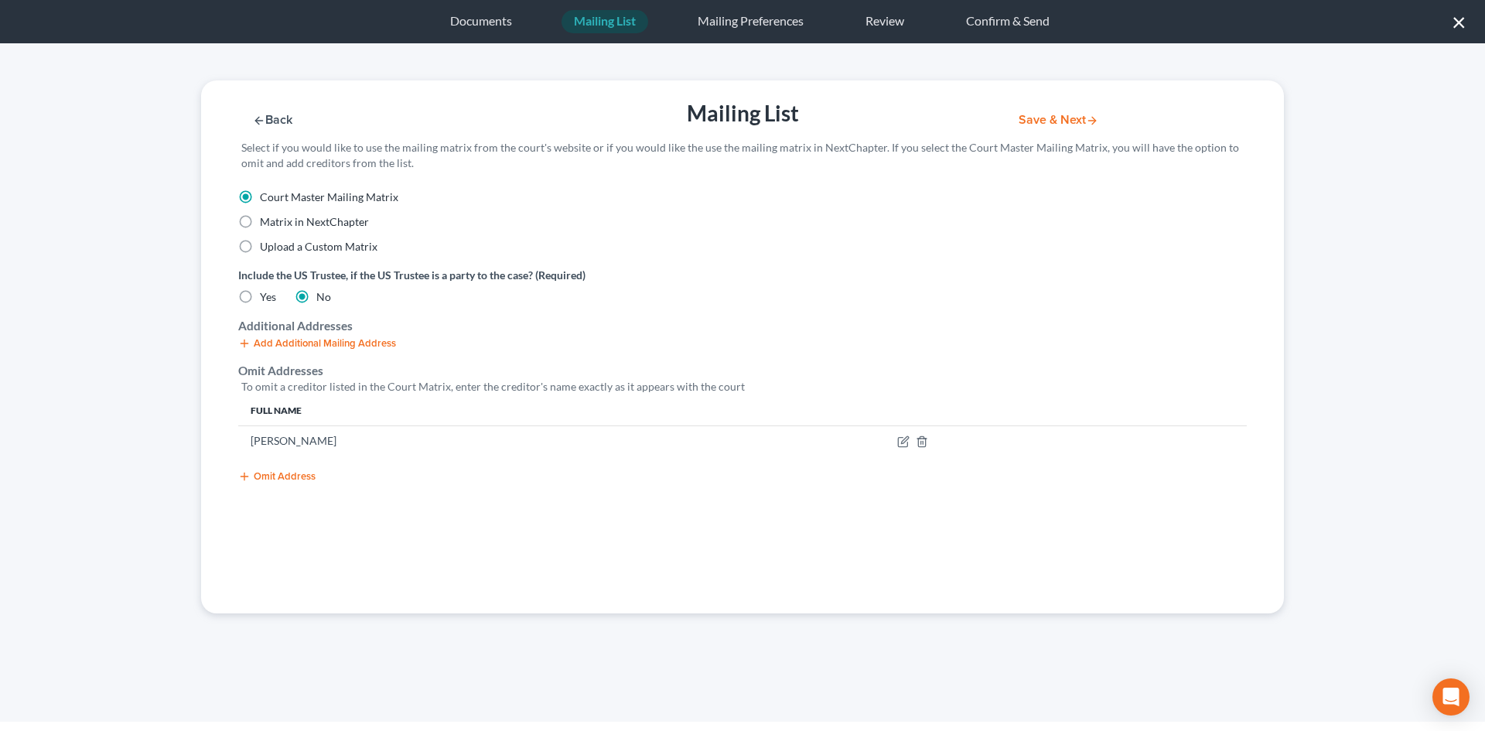
click at [1077, 114] on button "Save & Next" at bounding box center [1058, 120] width 104 height 13
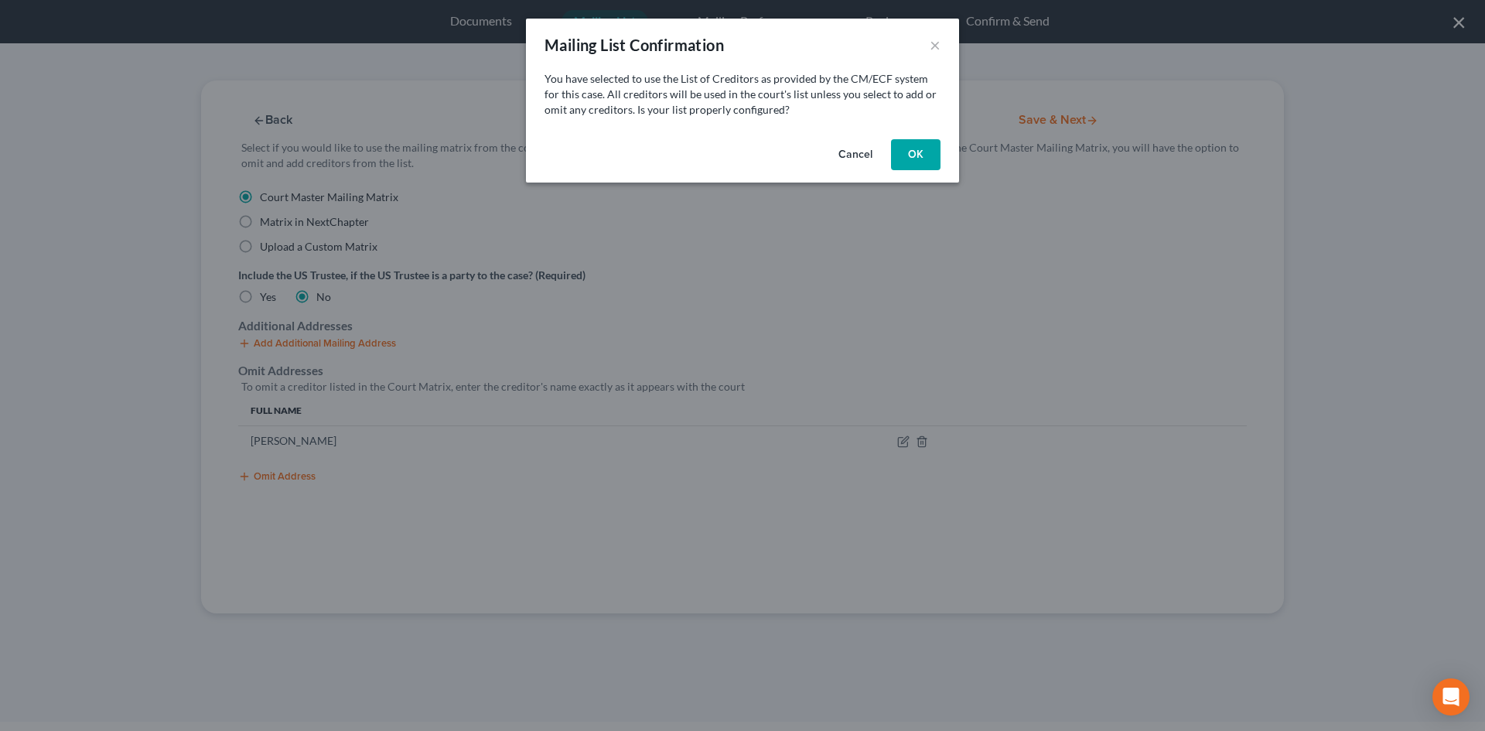
click at [897, 158] on button "OK" at bounding box center [915, 154] width 49 height 31
select select "19"
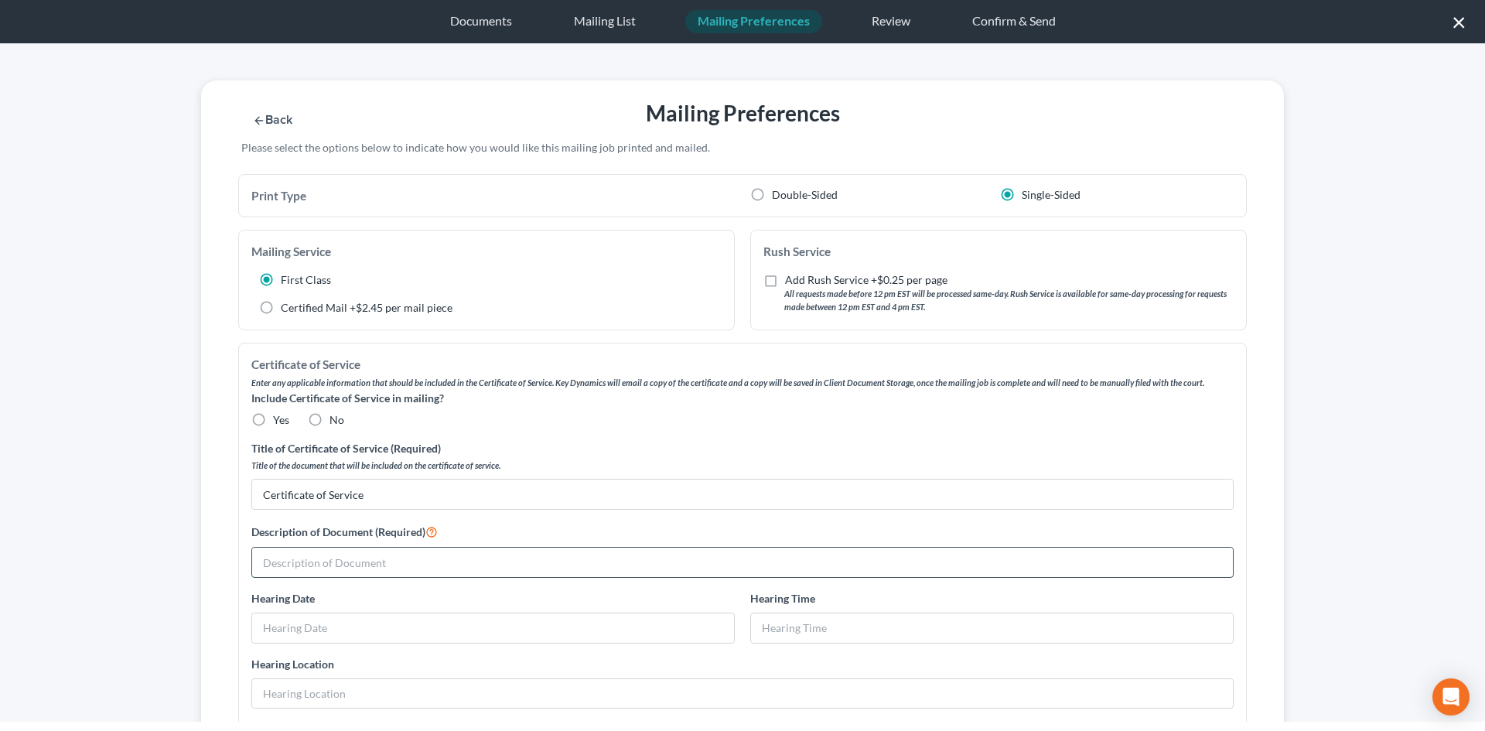
click at [340, 575] on input "text" at bounding box center [742, 562] width 981 height 29
type input "Objection to Proof of Claim #4 [Doc 67] and Notice of Hearing [Doc 68]"
click at [329, 419] on label "No" at bounding box center [336, 419] width 15 height 15
click at [336, 419] on input "No" at bounding box center [341, 417] width 10 height 10
radio input "true"
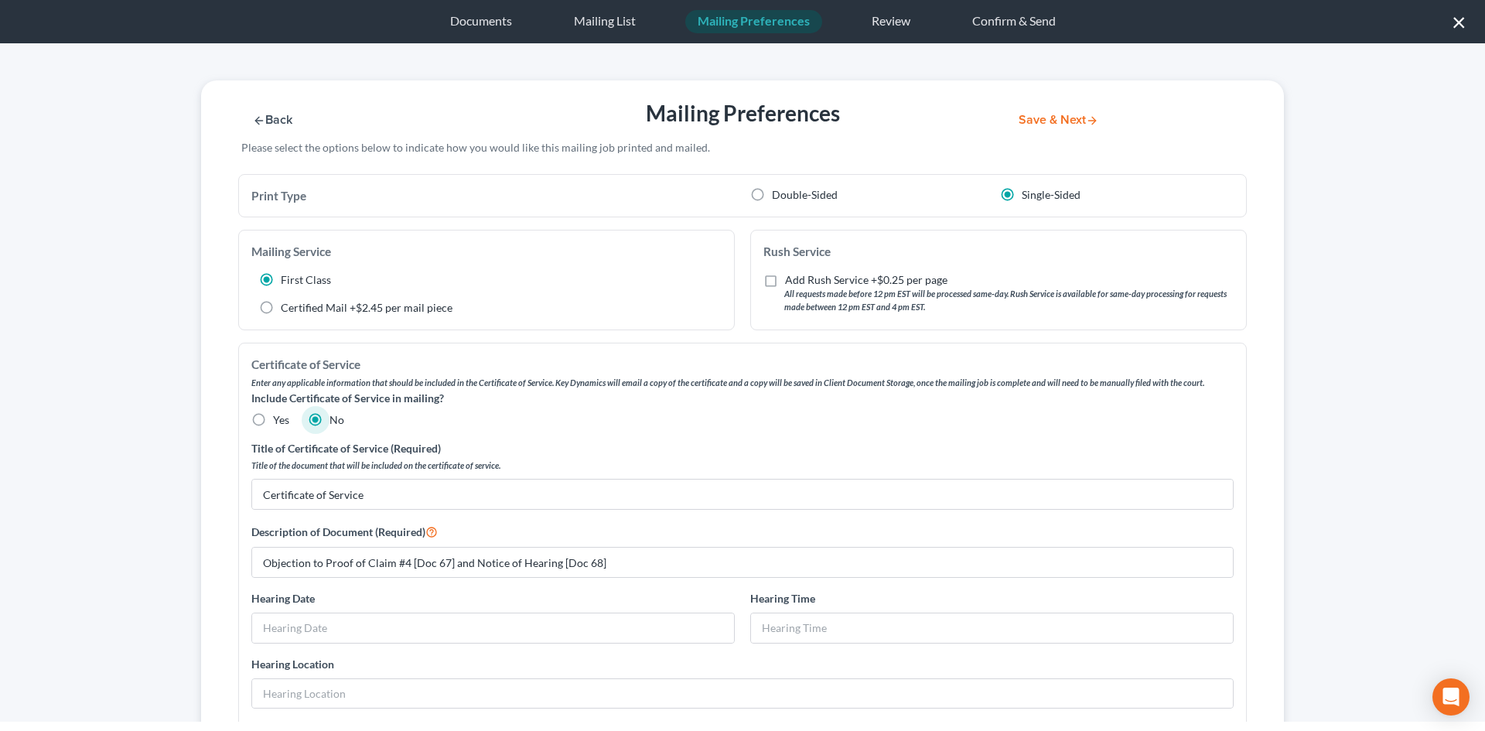
click at [1032, 127] on button "Save & Next" at bounding box center [1058, 120] width 104 height 13
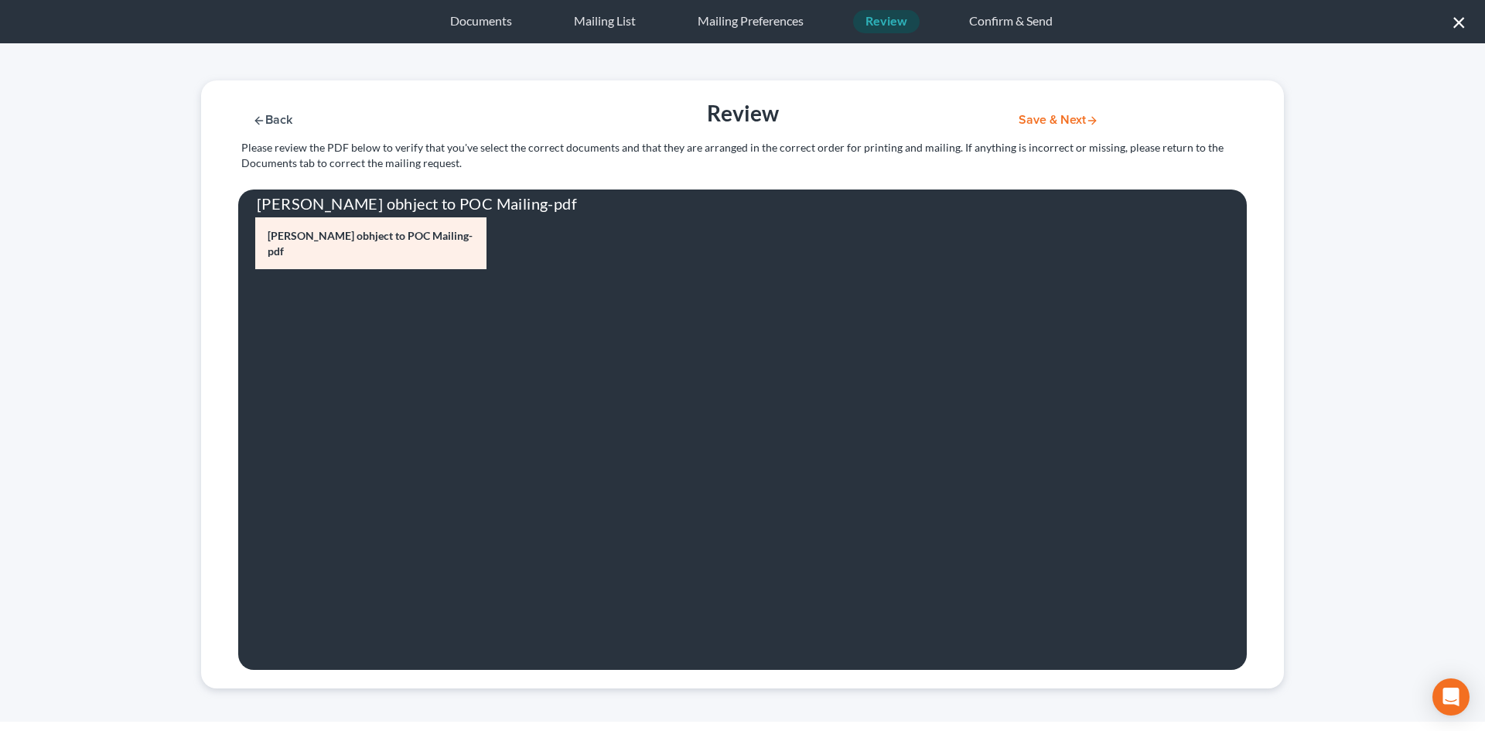
click at [1068, 119] on button "Save & Next" at bounding box center [1058, 120] width 104 height 13
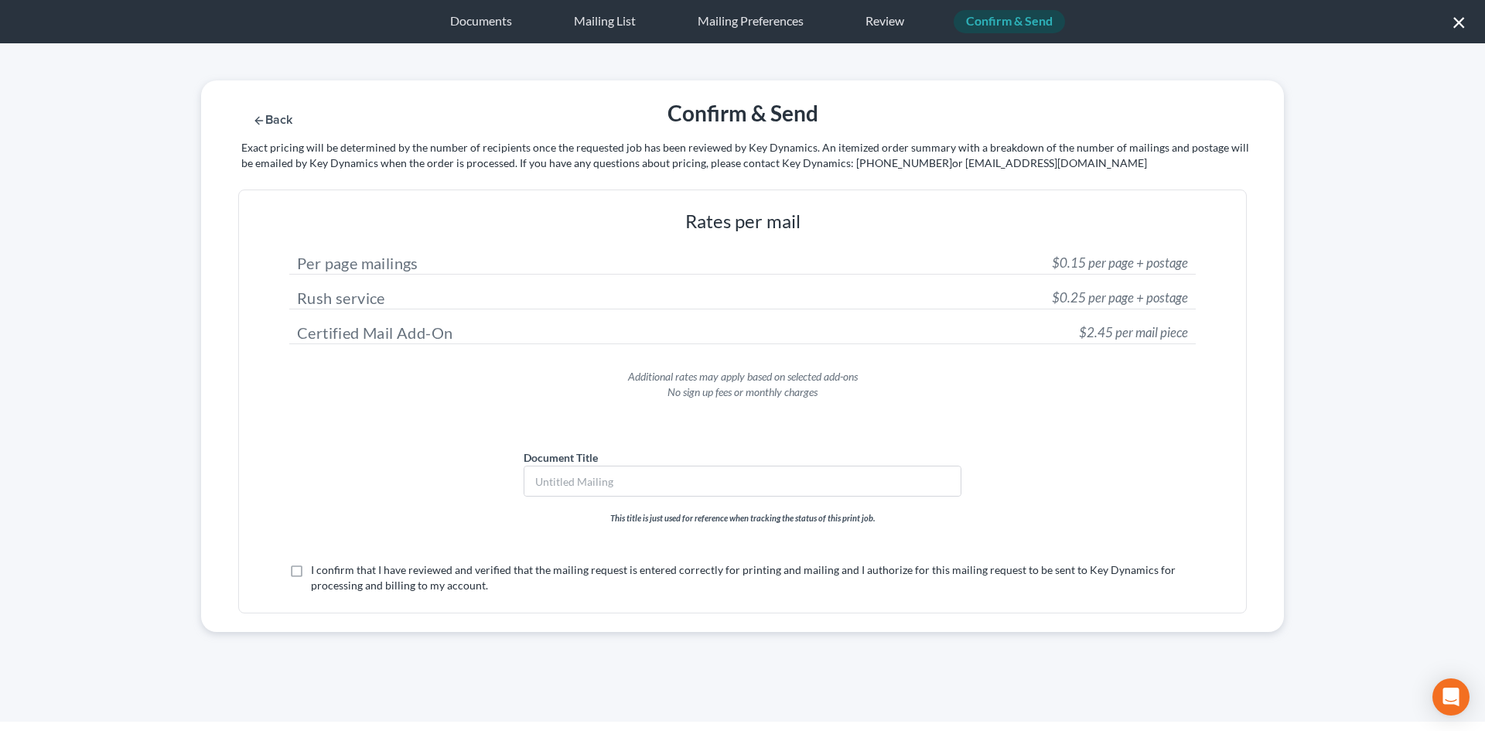
click at [376, 589] on label "I confirm that I have reviewed and verified that the mailing request is entered…" at bounding box center [753, 577] width 885 height 31
click at [327, 572] on input "I confirm that I have reviewed and verified that the mailing request is entered…" at bounding box center [322, 567] width 10 height 10
checkbox input "true"
click at [1075, 104] on div "Back Confirm & Send Submit for Mailing Exact pricing will be determined by the …" at bounding box center [742, 134] width 1098 height 109
click at [1075, 123] on button "Submit for Mailing" at bounding box center [1078, 120] width 144 height 13
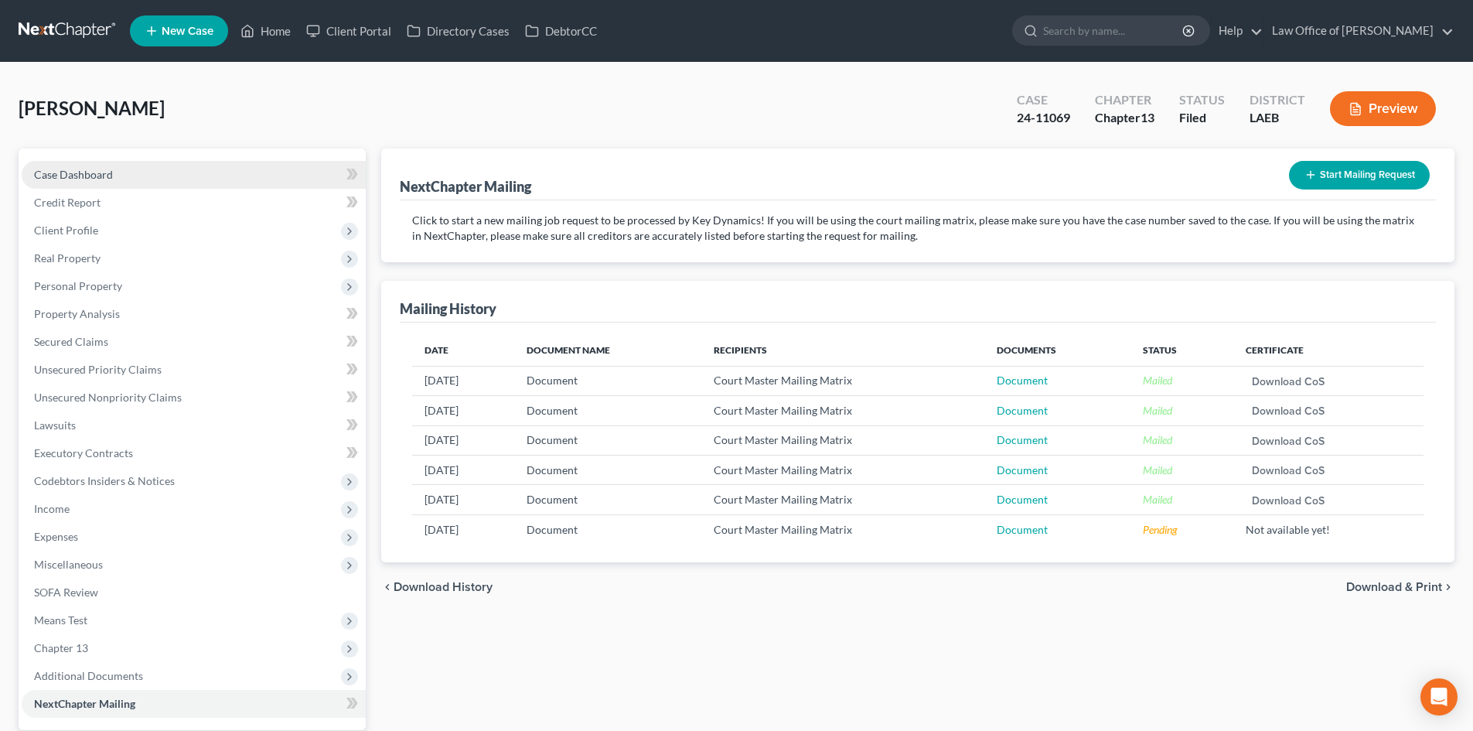
click at [80, 171] on span "Case Dashboard" at bounding box center [73, 174] width 79 height 13
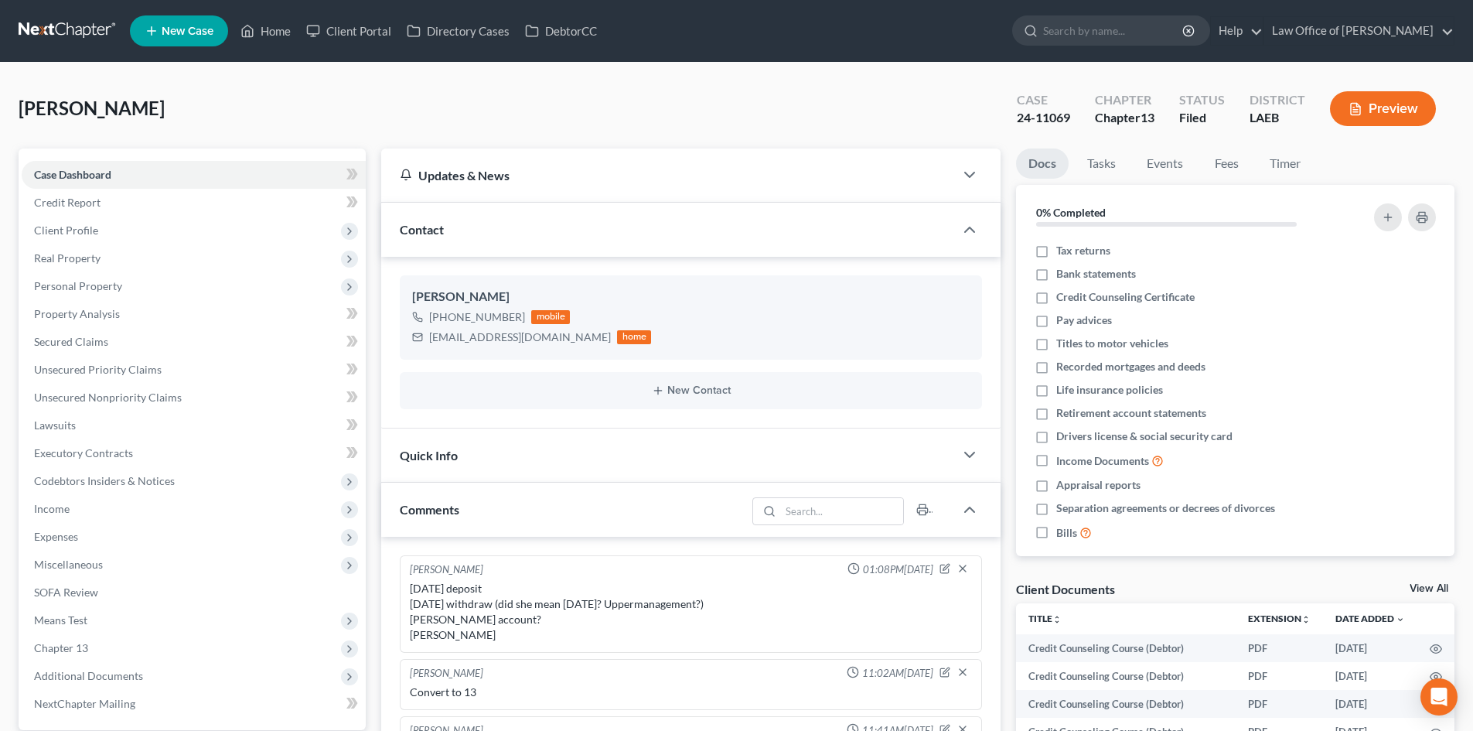
scroll to position [172, 0]
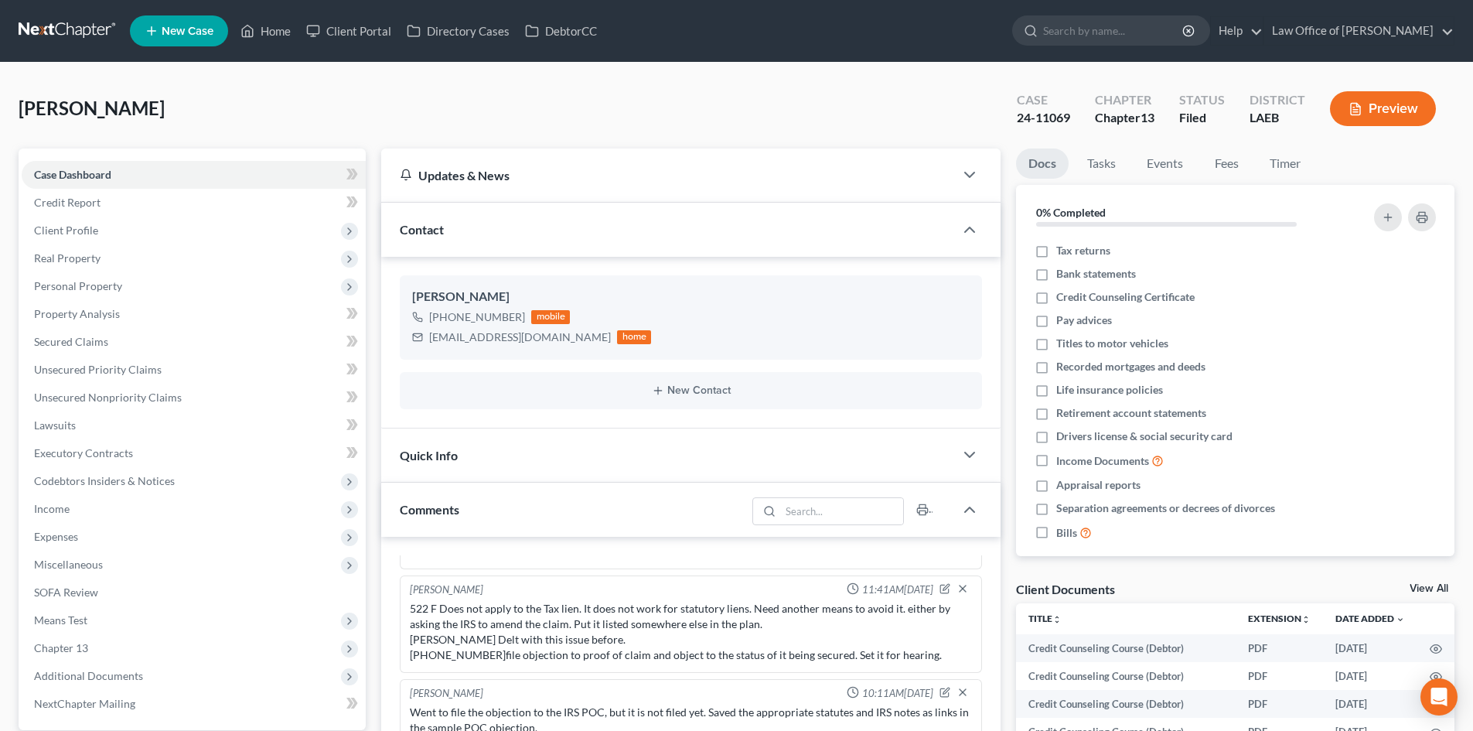
click at [56, 29] on link at bounding box center [68, 31] width 99 height 28
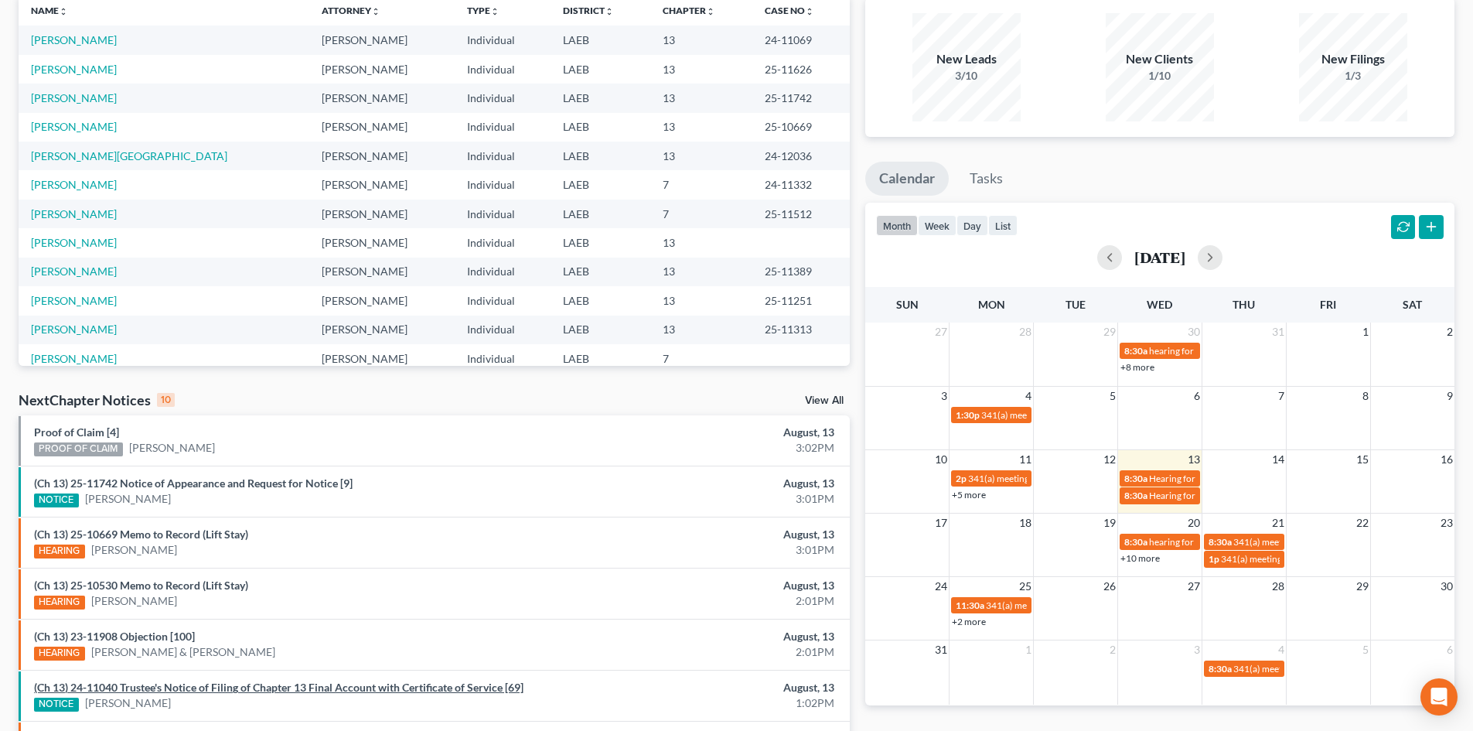
scroll to position [155, 0]
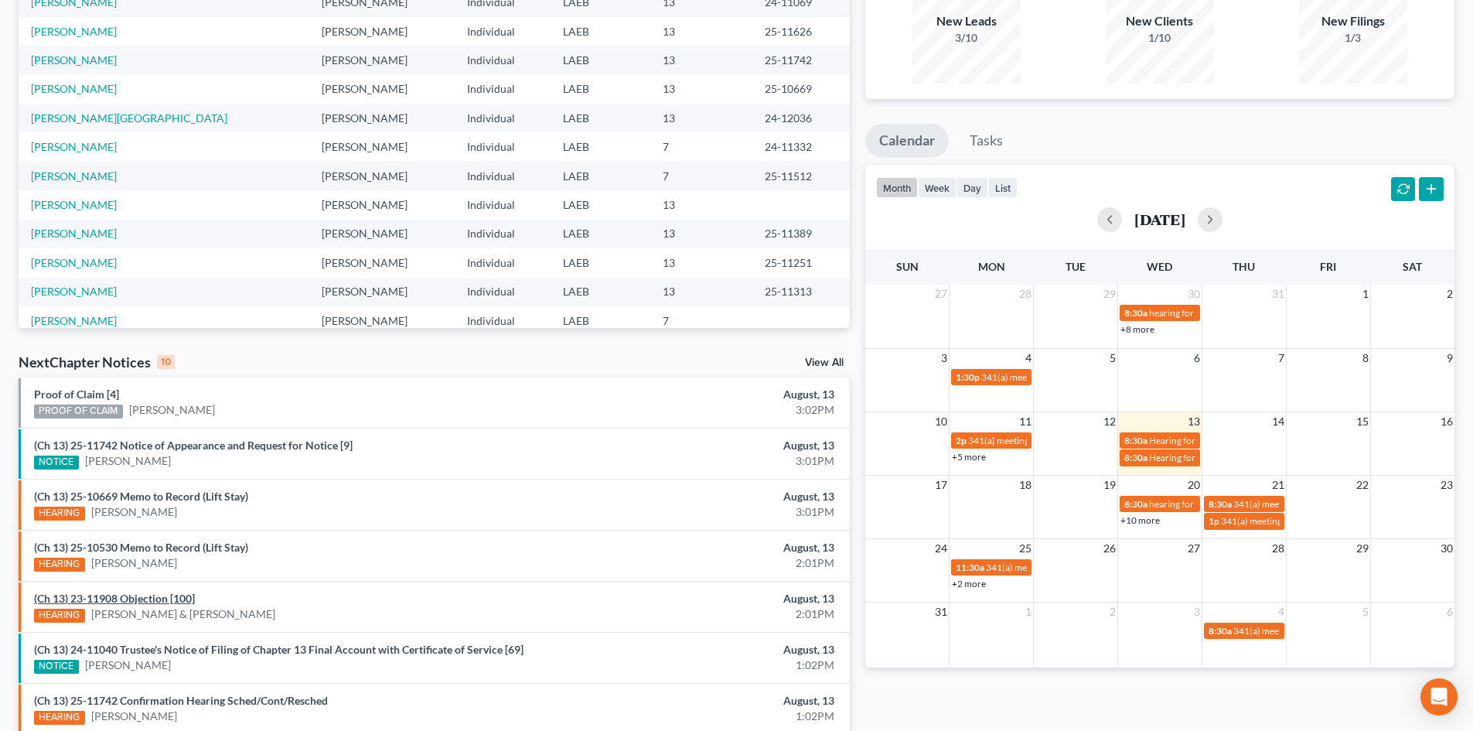
click at [120, 597] on link "(Ch 13) 23-11908 Objection [100]" at bounding box center [114, 598] width 161 height 13
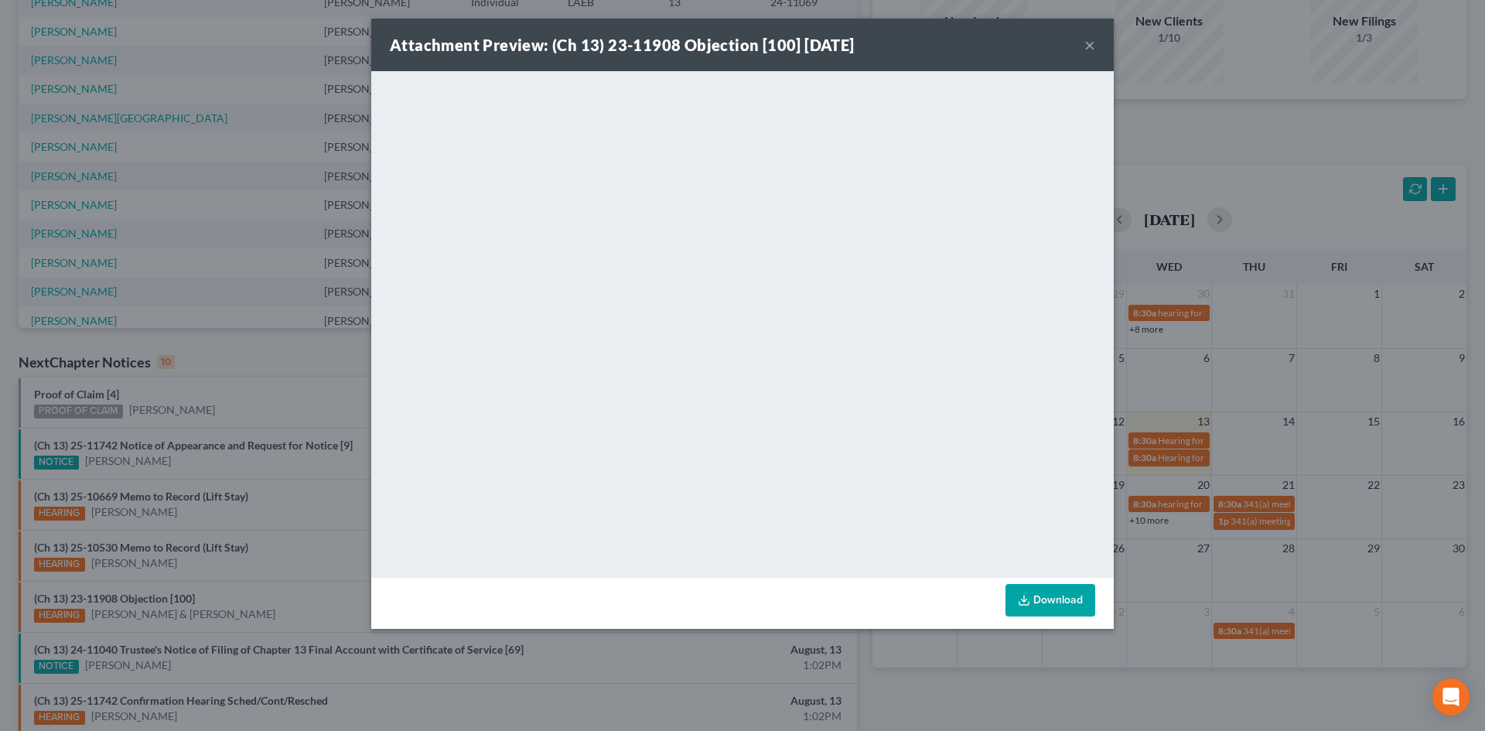
click at [1087, 49] on button "×" at bounding box center [1089, 45] width 11 height 19
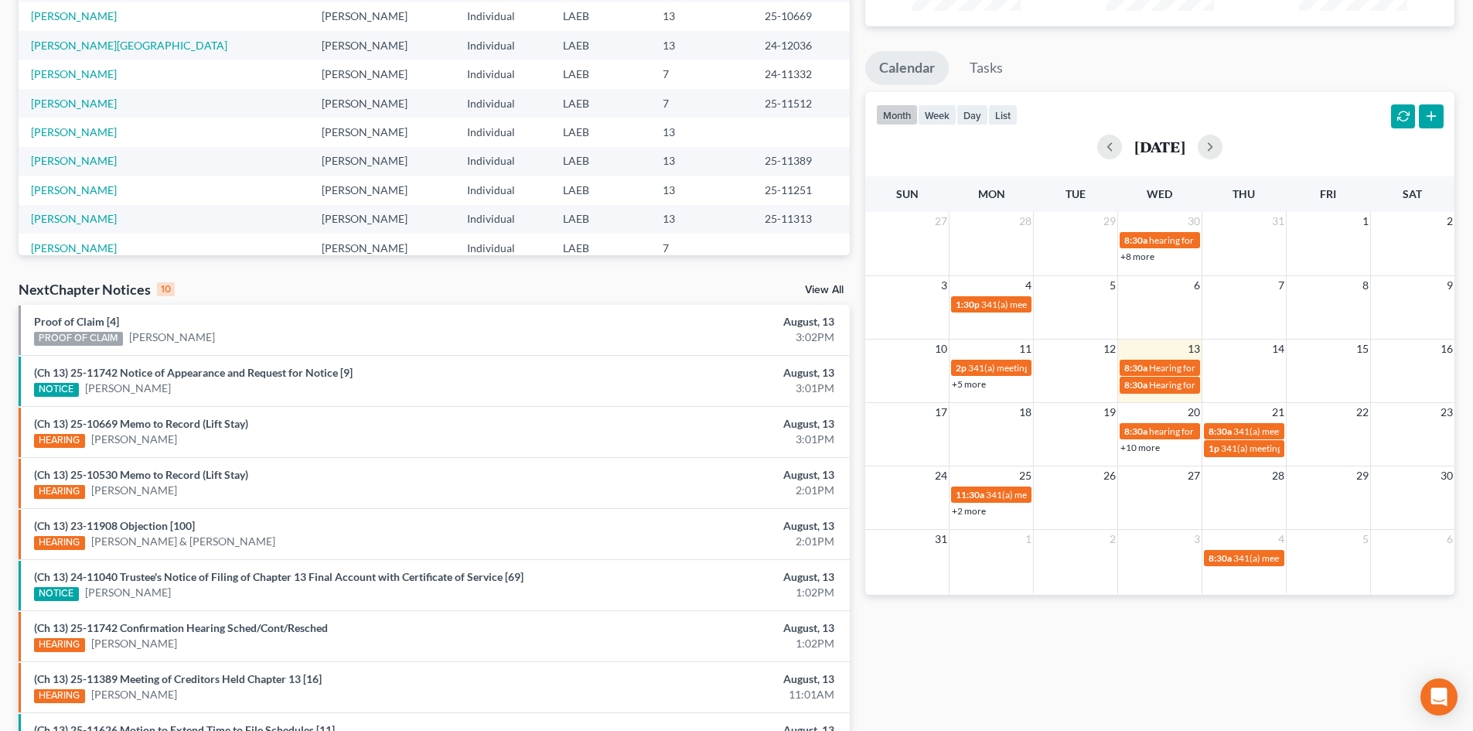
scroll to position [73, 0]
